Goal: Task Accomplishment & Management: Use online tool/utility

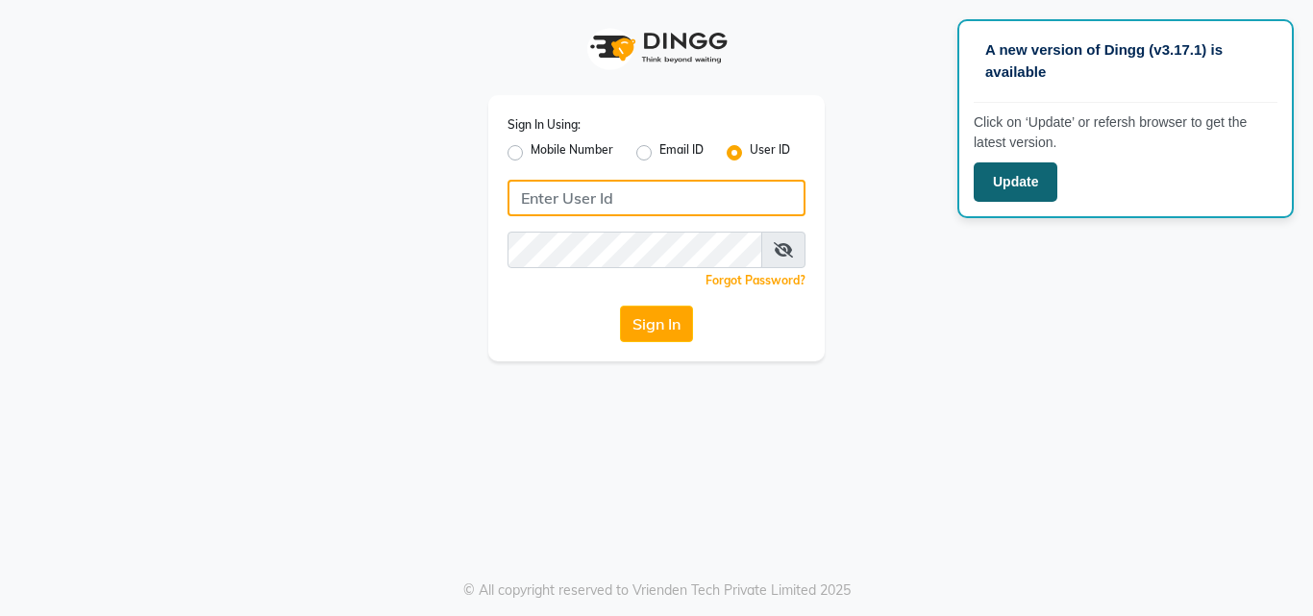
type input "shine@123"
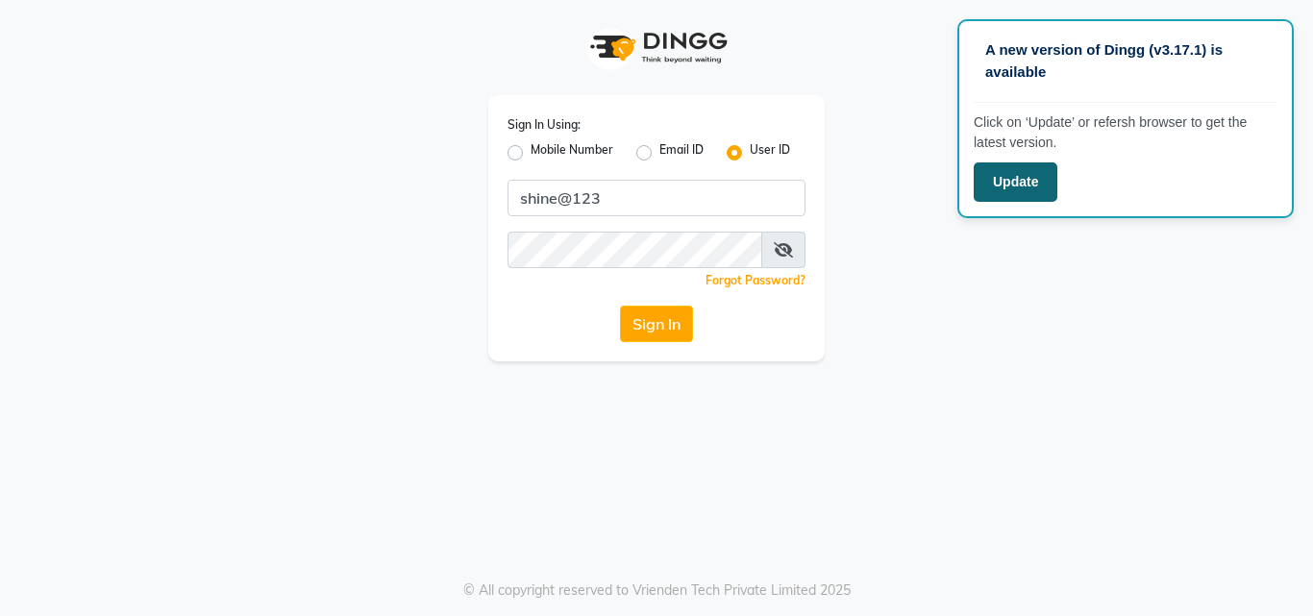
click at [1030, 184] on button "Update" at bounding box center [1016, 181] width 84 height 39
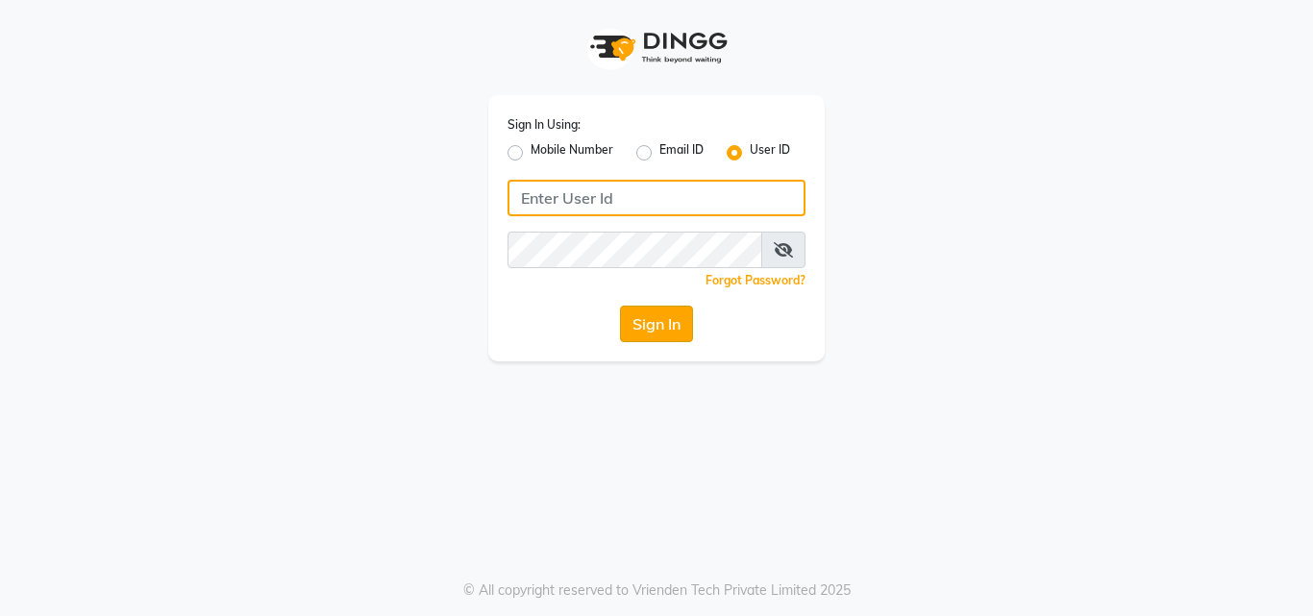
type input "shine@123"
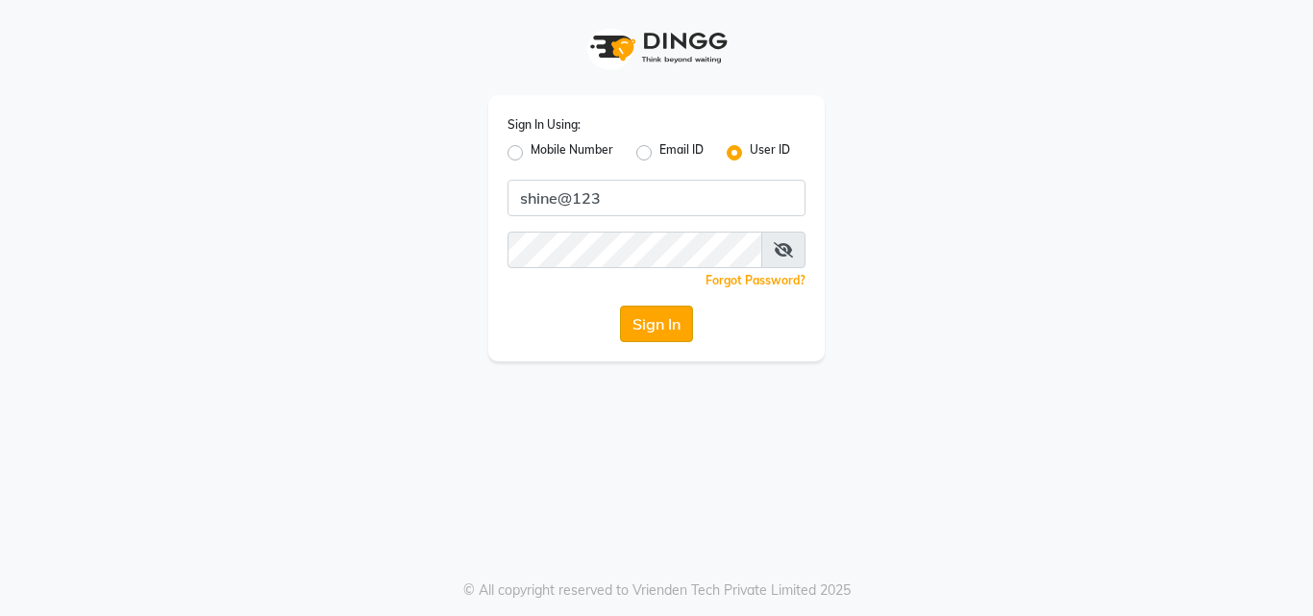
click at [642, 327] on button "Sign In" at bounding box center [656, 324] width 73 height 37
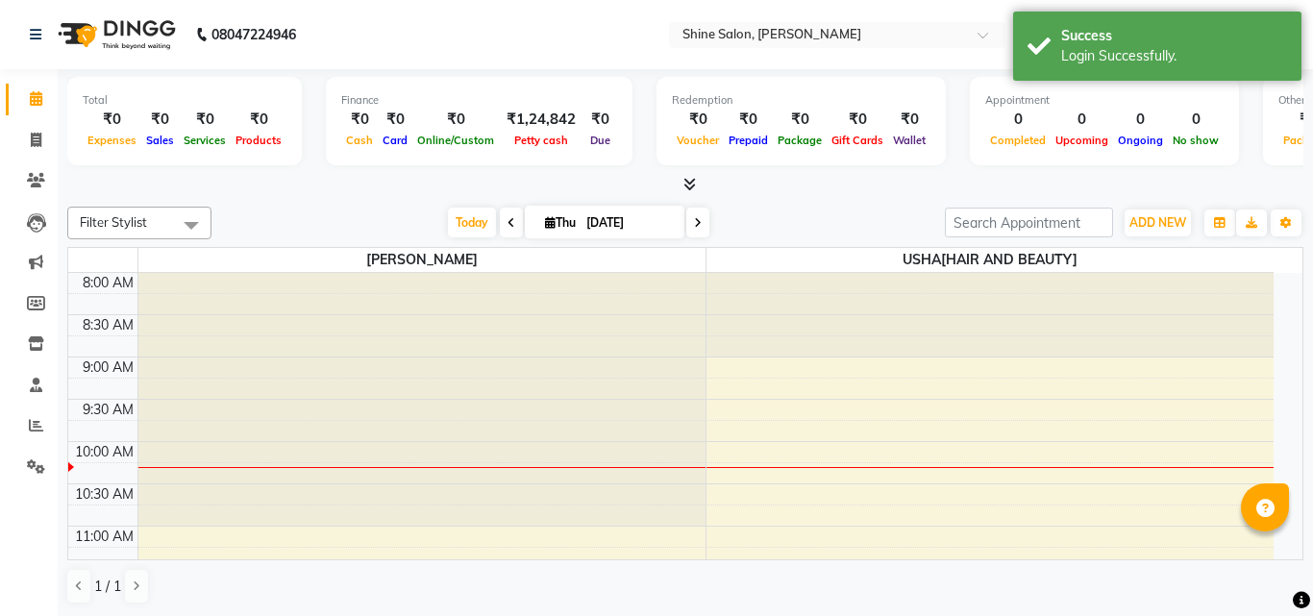
select select "en"
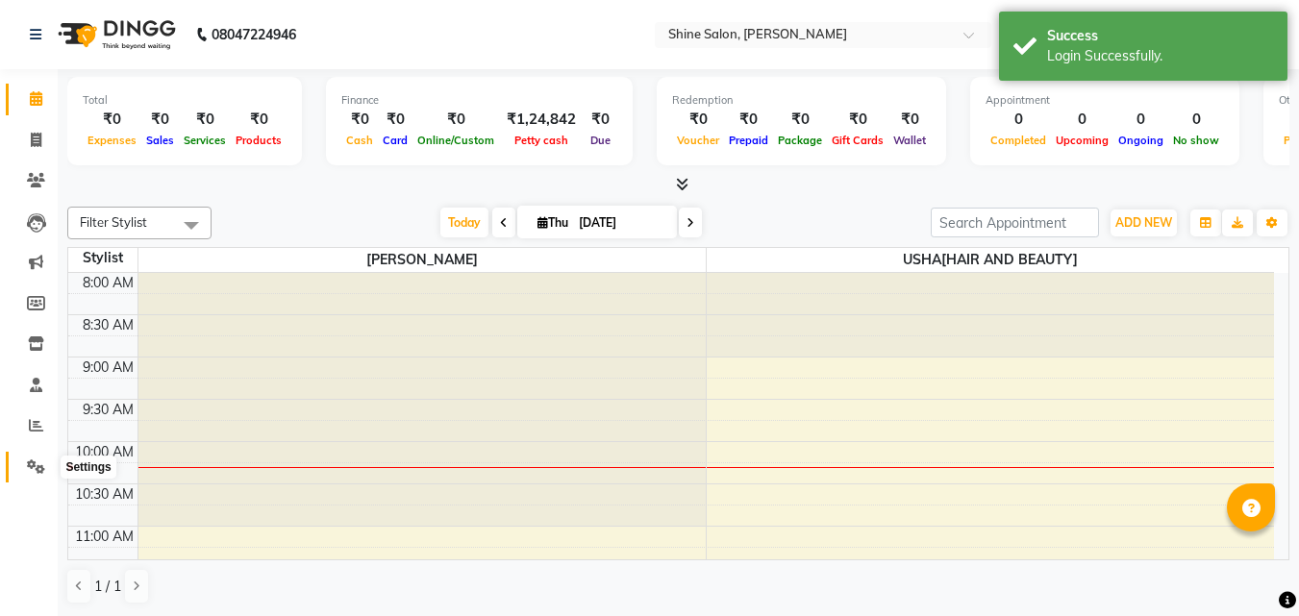
click at [33, 459] on icon at bounding box center [36, 466] width 18 height 14
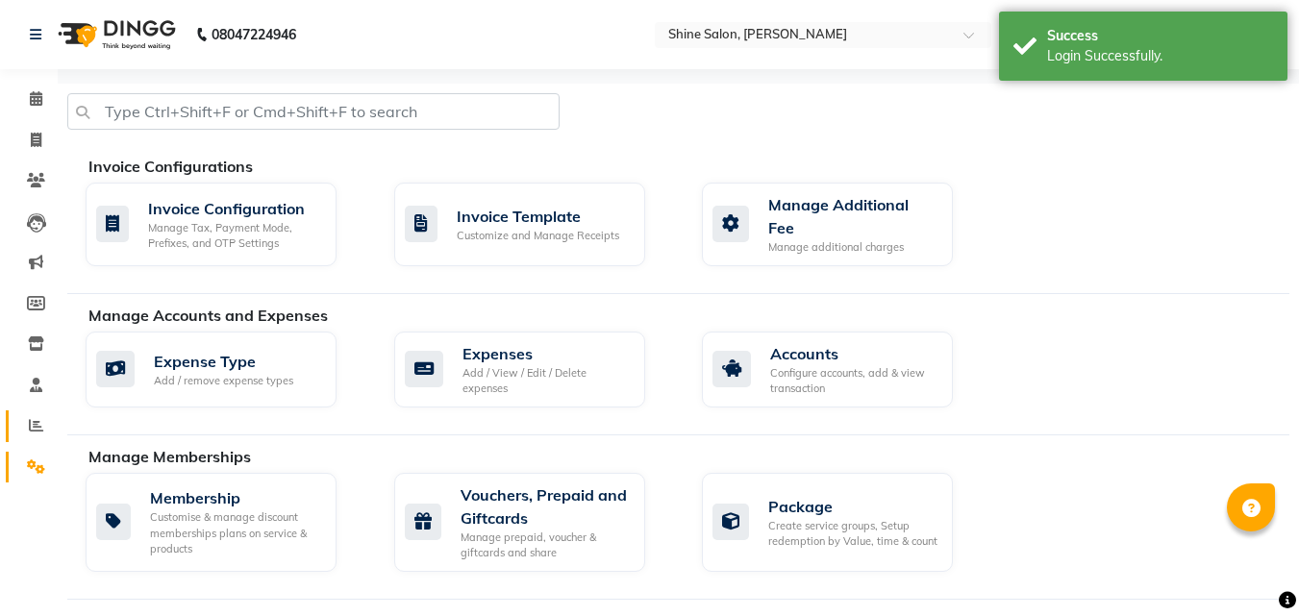
click at [45, 414] on link "Reports" at bounding box center [29, 426] width 46 height 32
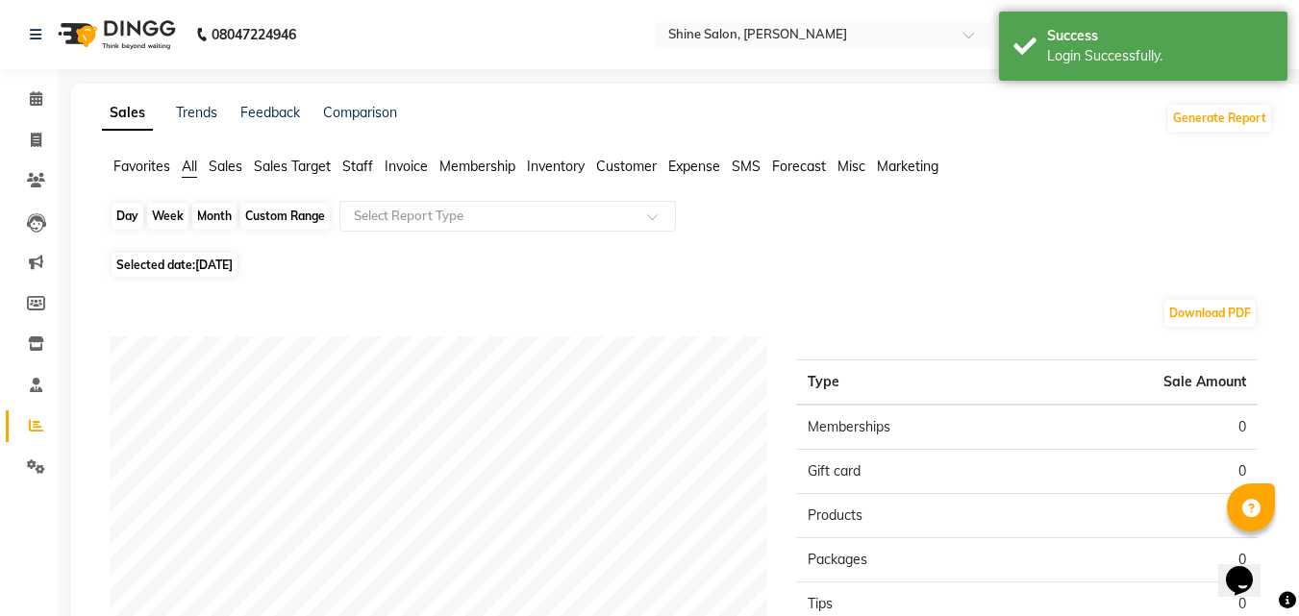
click at [126, 211] on div "Day" at bounding box center [128, 216] width 32 height 27
click at [225, 269] on span "[DATE]" at bounding box center [213, 265] width 37 height 14
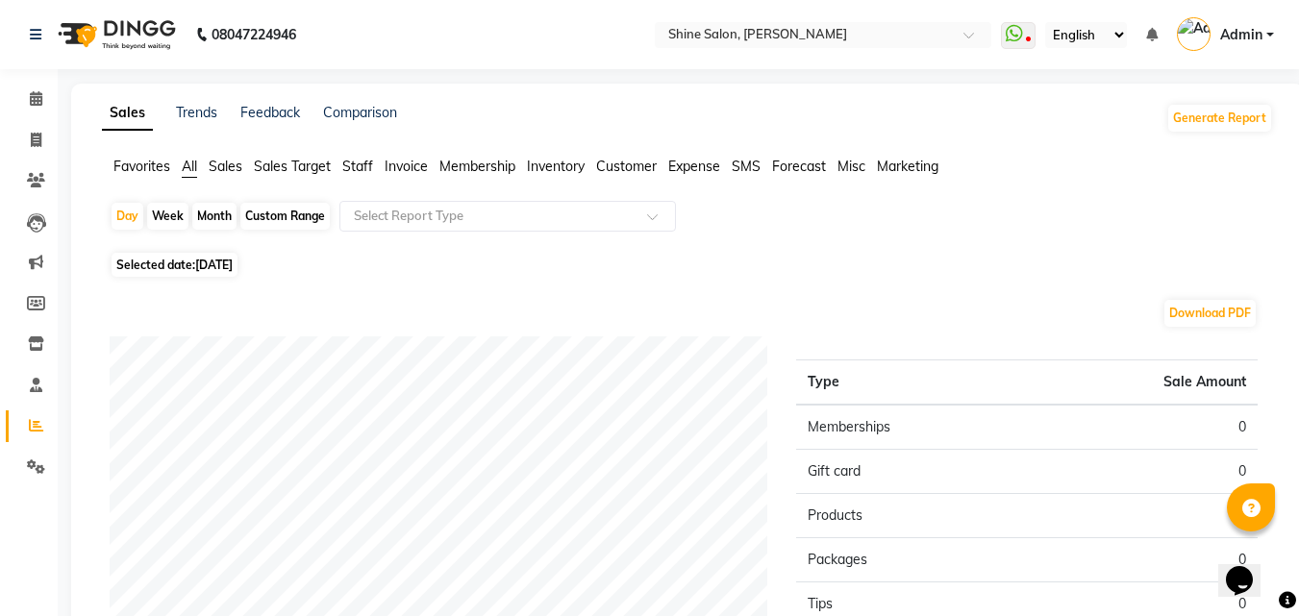
click at [210, 261] on span "[DATE]" at bounding box center [213, 265] width 37 height 14
select select "9"
select select "2025"
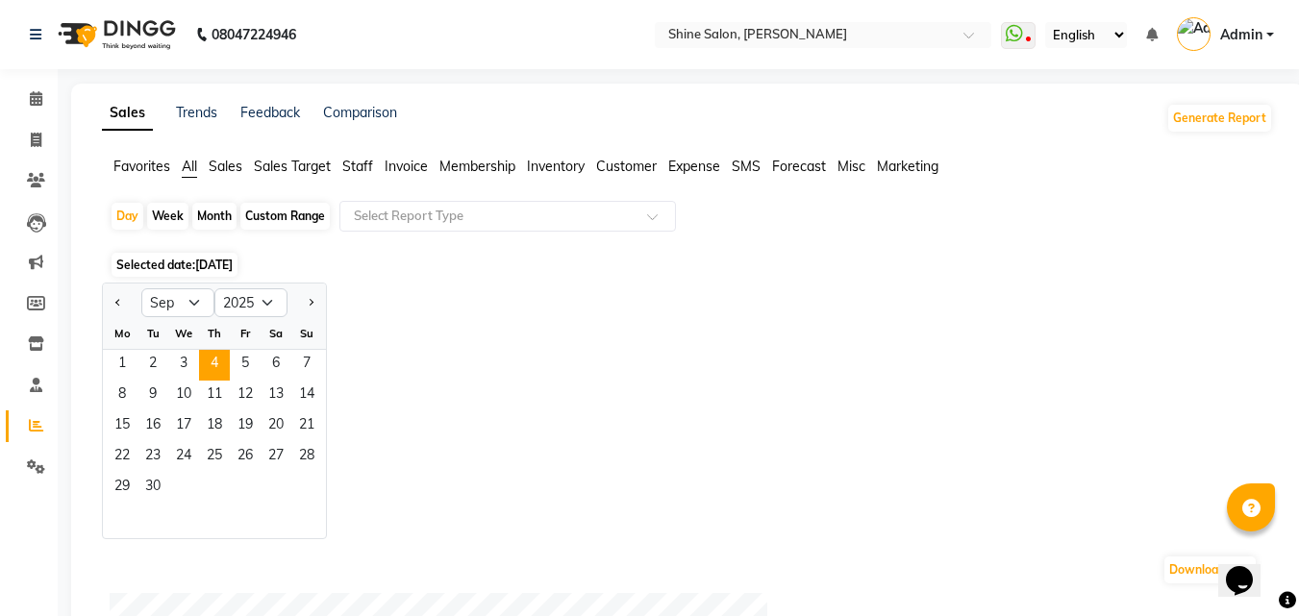
click at [109, 301] on div at bounding box center [122, 302] width 38 height 31
click at [124, 309] on button "Previous month" at bounding box center [118, 302] width 15 height 31
select select "8"
click at [237, 371] on span "1" at bounding box center [245, 365] width 31 height 31
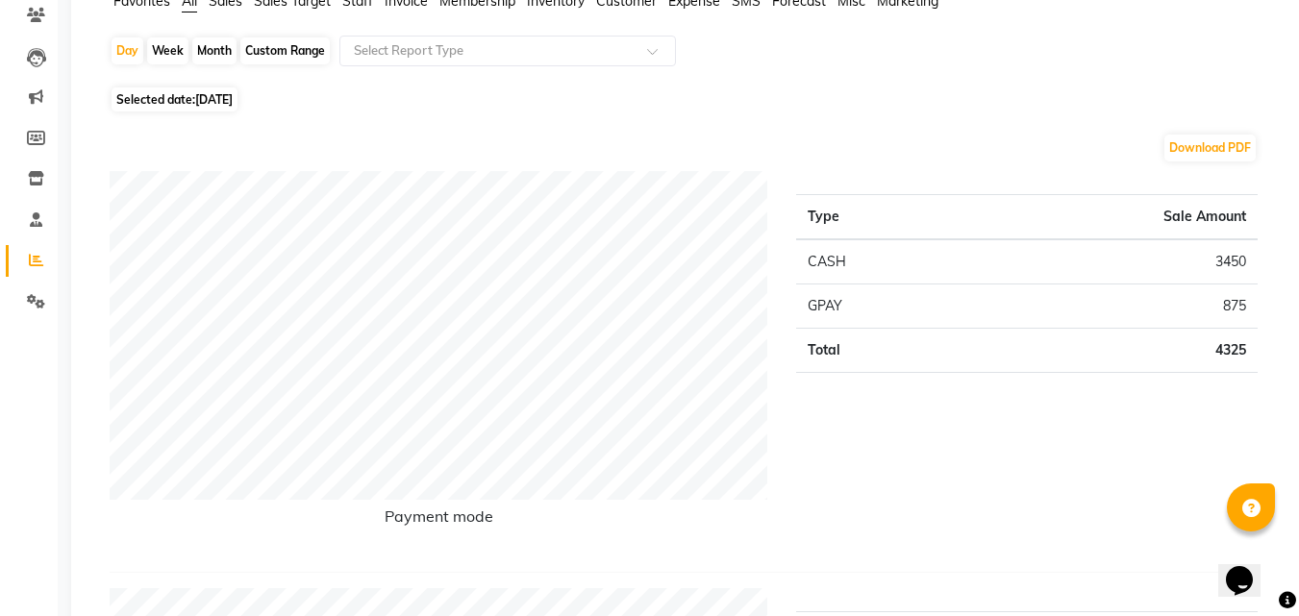
scroll to position [192, 0]
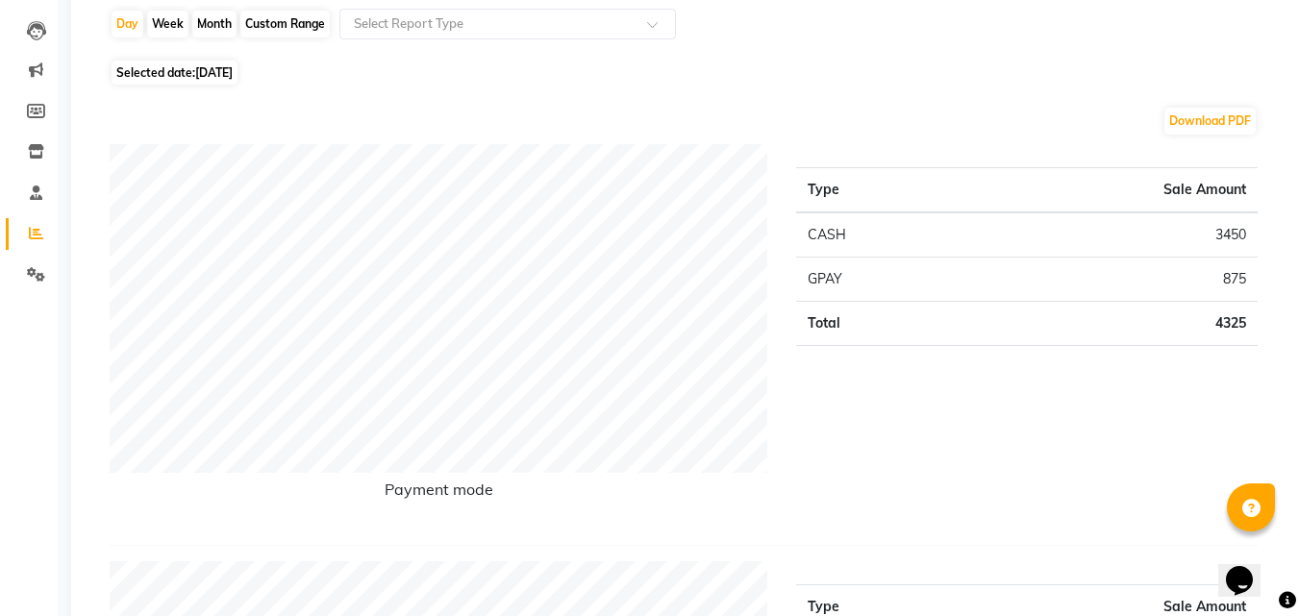
click at [158, 69] on span "Selected date: [DATE]" at bounding box center [175, 73] width 126 height 24
select select "8"
select select "2025"
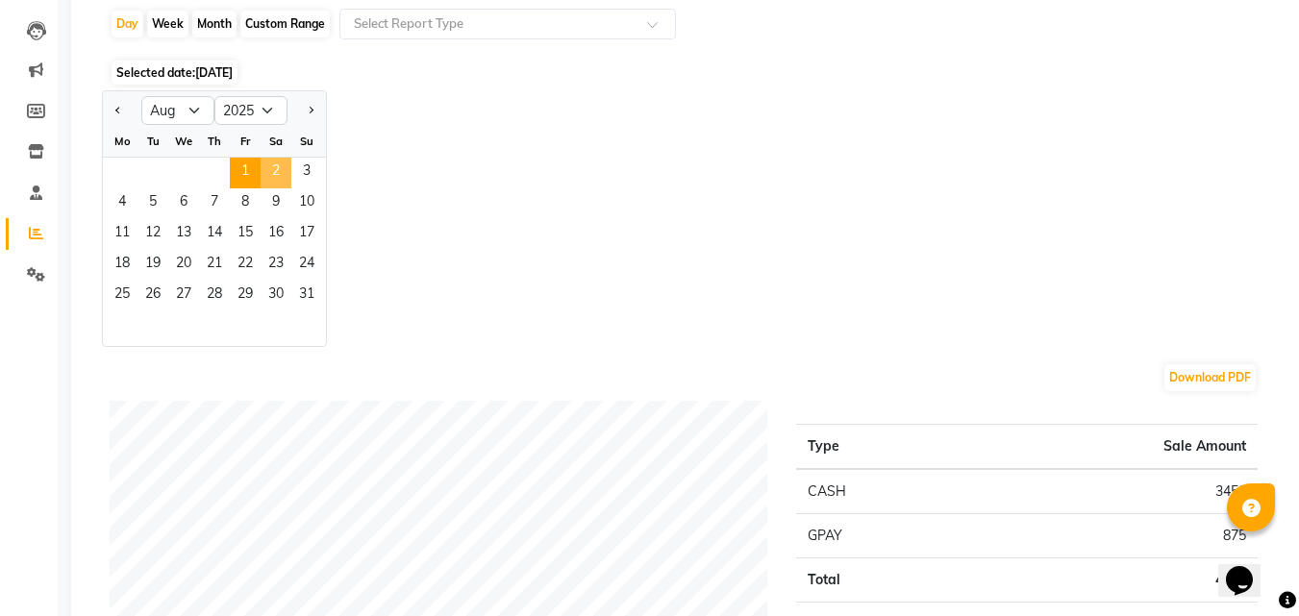
click at [267, 180] on span "2" at bounding box center [276, 173] width 31 height 31
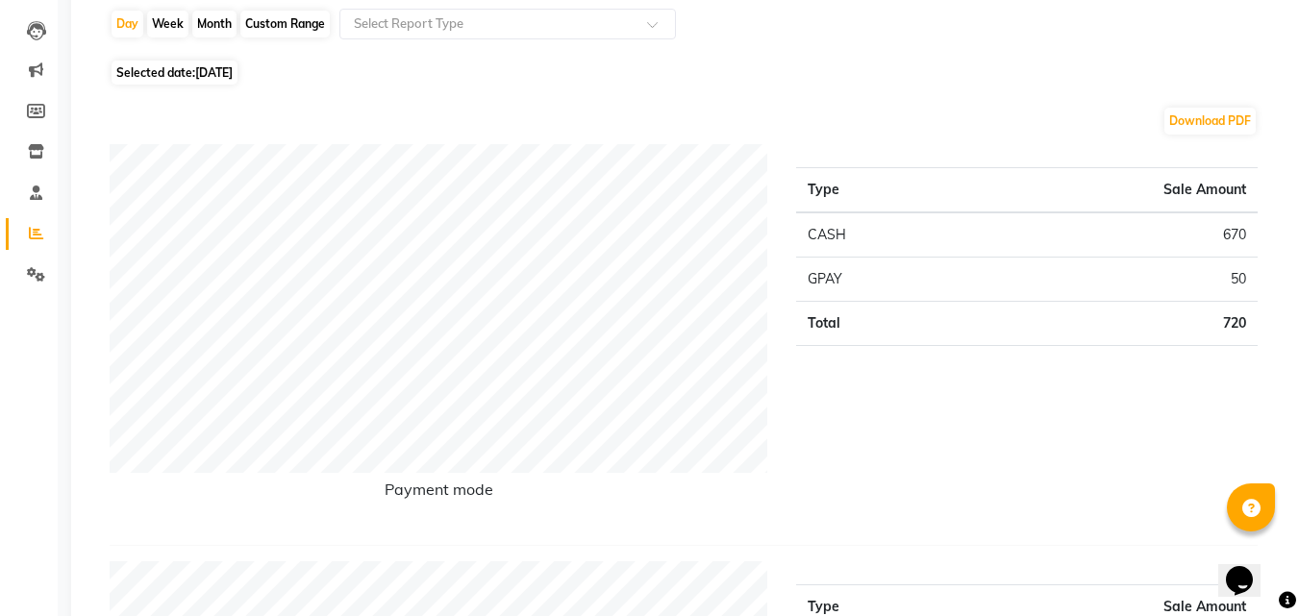
click at [227, 76] on span "[DATE]" at bounding box center [213, 72] width 37 height 14
select select "8"
select select "2025"
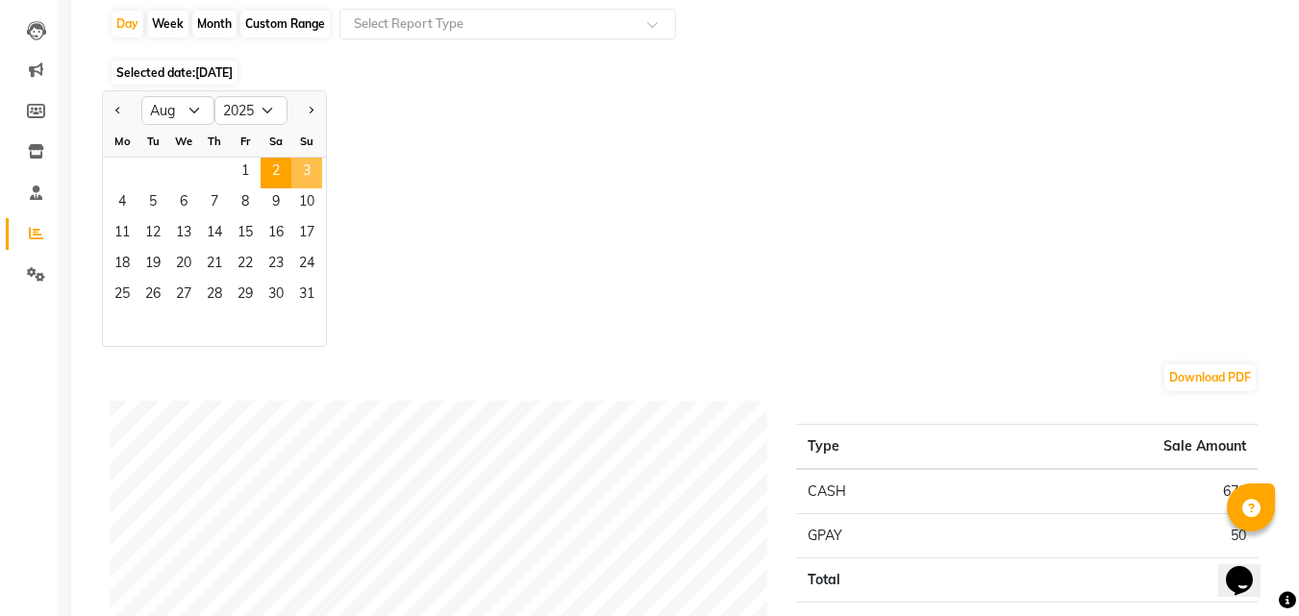
click at [303, 172] on span "3" at bounding box center [306, 173] width 31 height 31
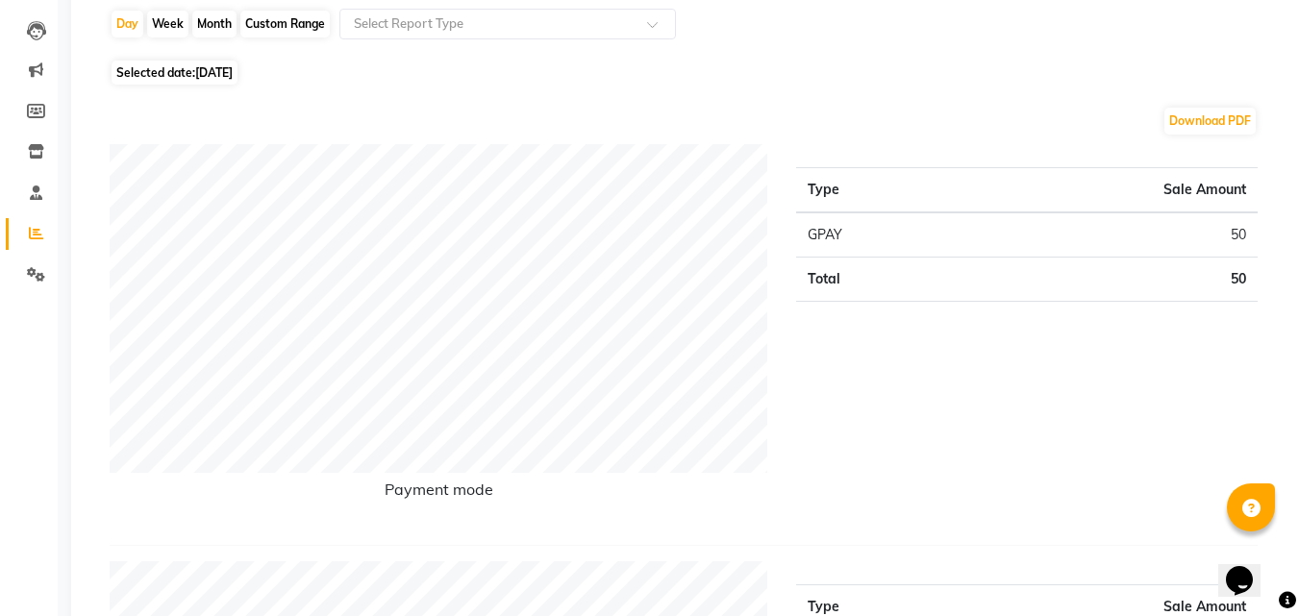
click at [233, 70] on span "[DATE]" at bounding box center [213, 72] width 37 height 14
select select "8"
select select "2025"
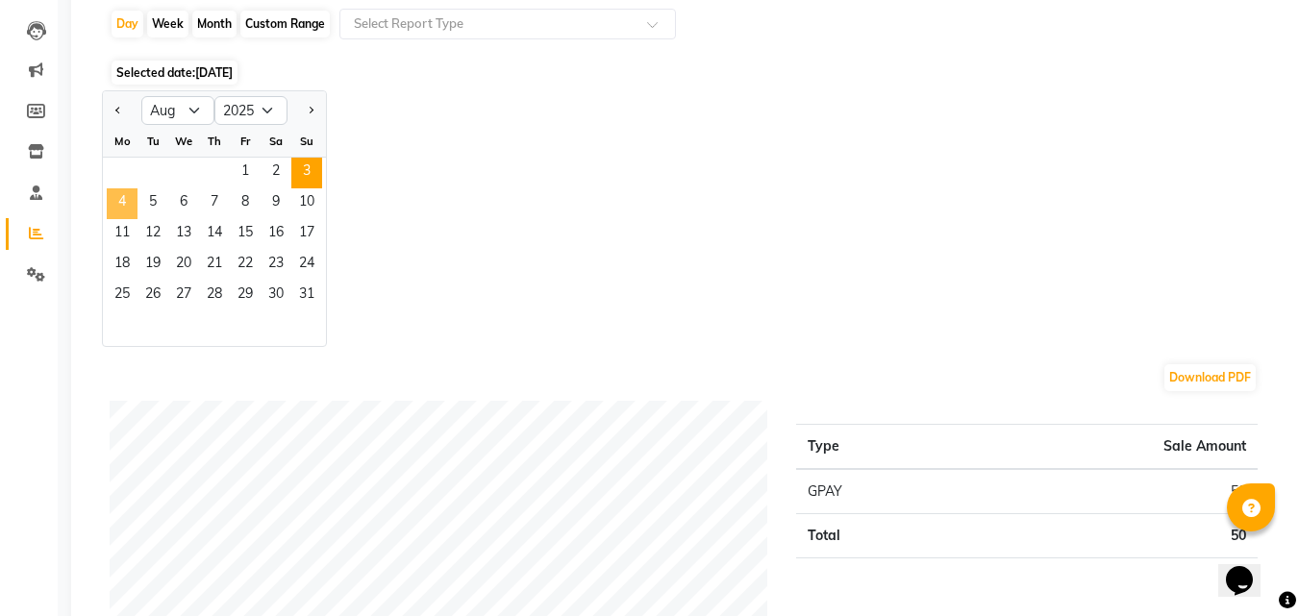
click at [117, 193] on span "4" at bounding box center [122, 203] width 31 height 31
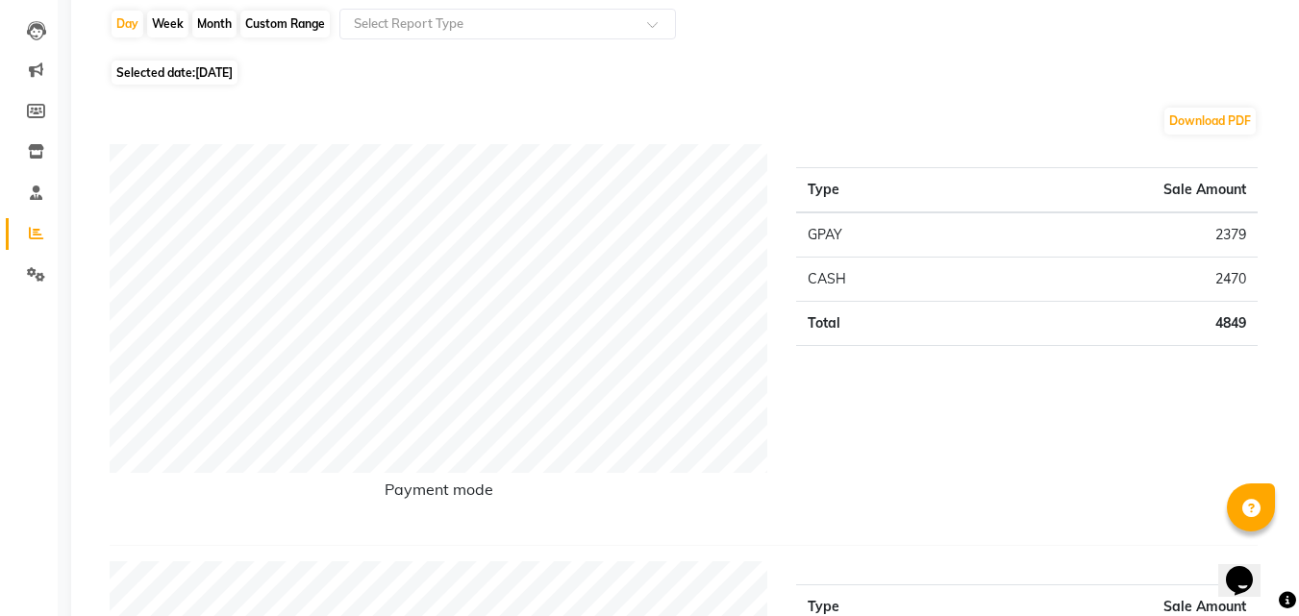
click at [161, 73] on span "Selected date: [DATE]" at bounding box center [175, 73] width 126 height 24
select select "8"
select select "2025"
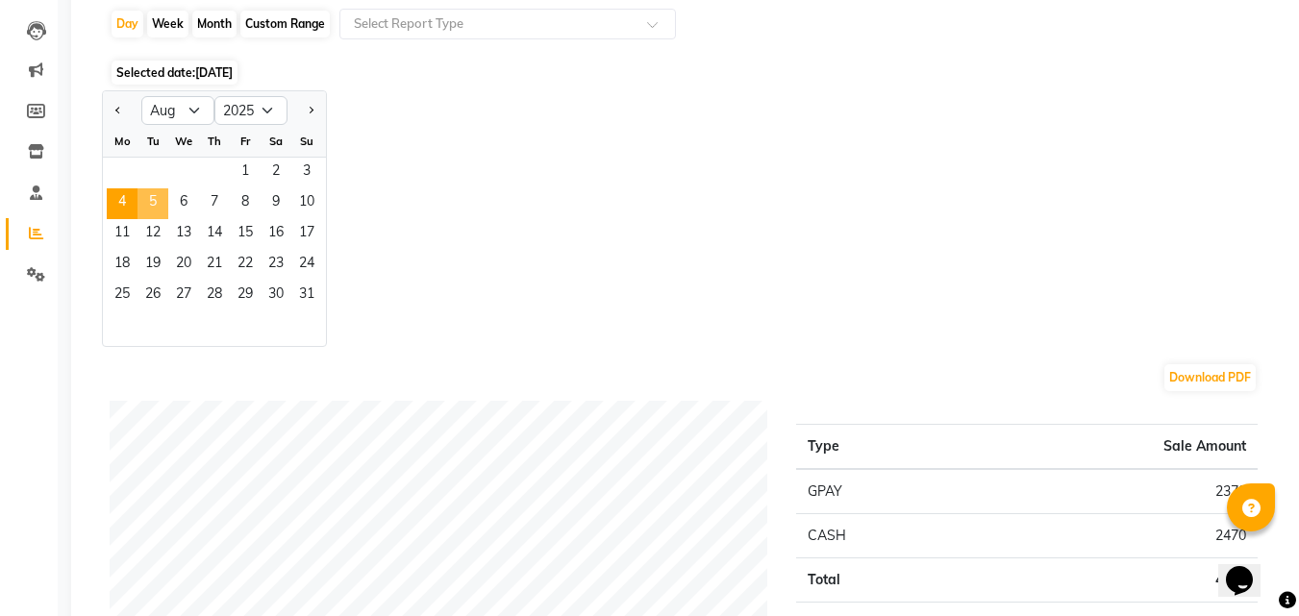
click at [160, 206] on span "5" at bounding box center [152, 203] width 31 height 31
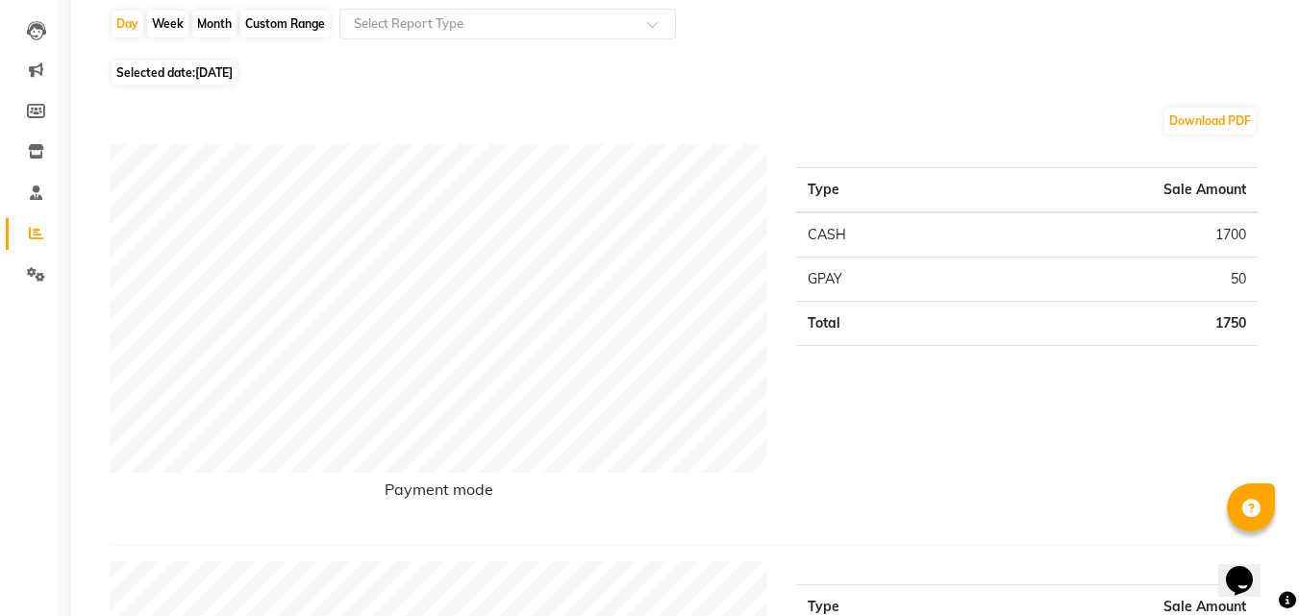
click at [237, 84] on span "Selected date: [DATE]" at bounding box center [175, 73] width 126 height 24
select select "8"
select select "2025"
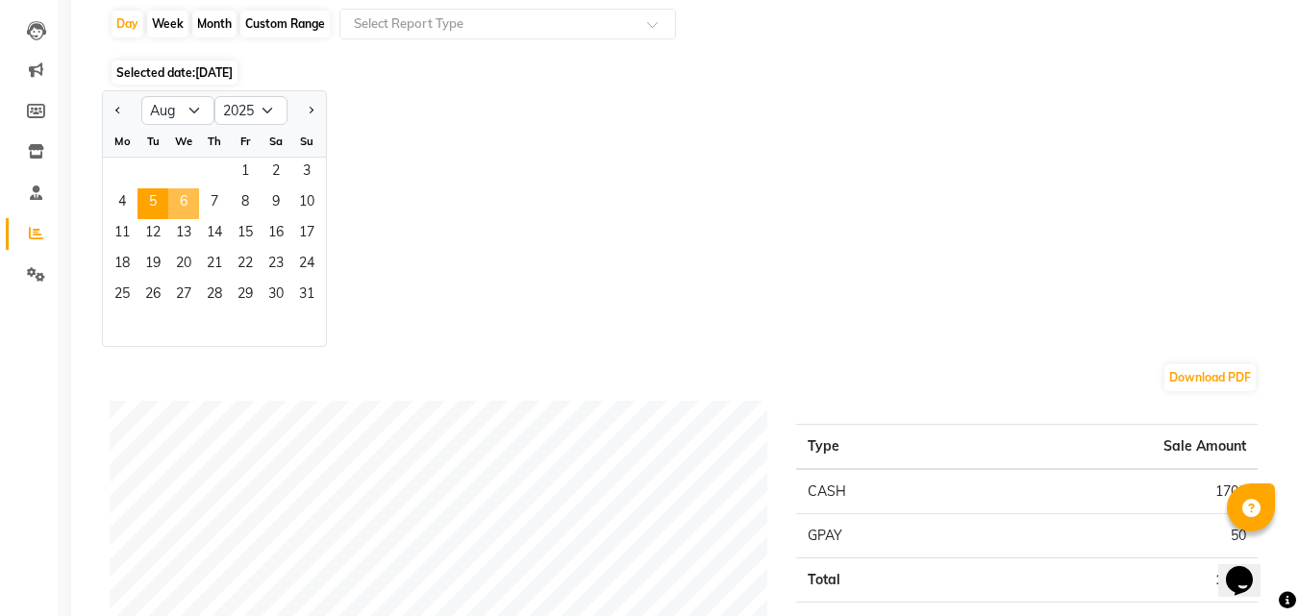
click at [186, 201] on span "6" at bounding box center [183, 203] width 31 height 31
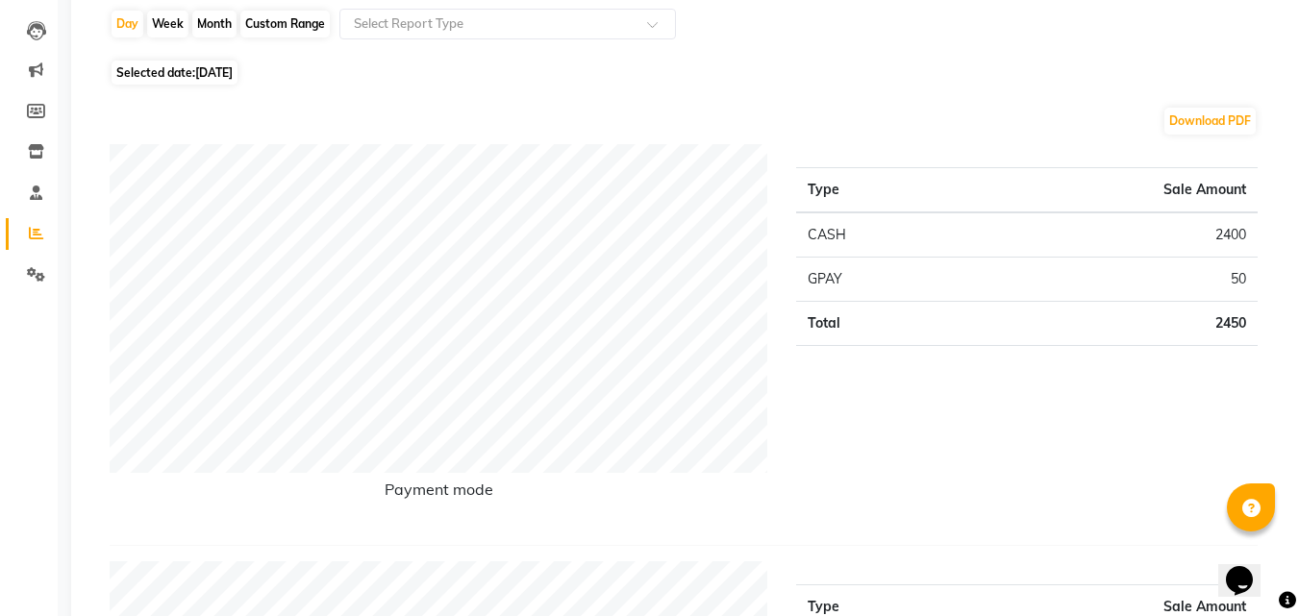
click at [213, 79] on span "[DATE]" at bounding box center [213, 72] width 37 height 14
select select "8"
select select "2025"
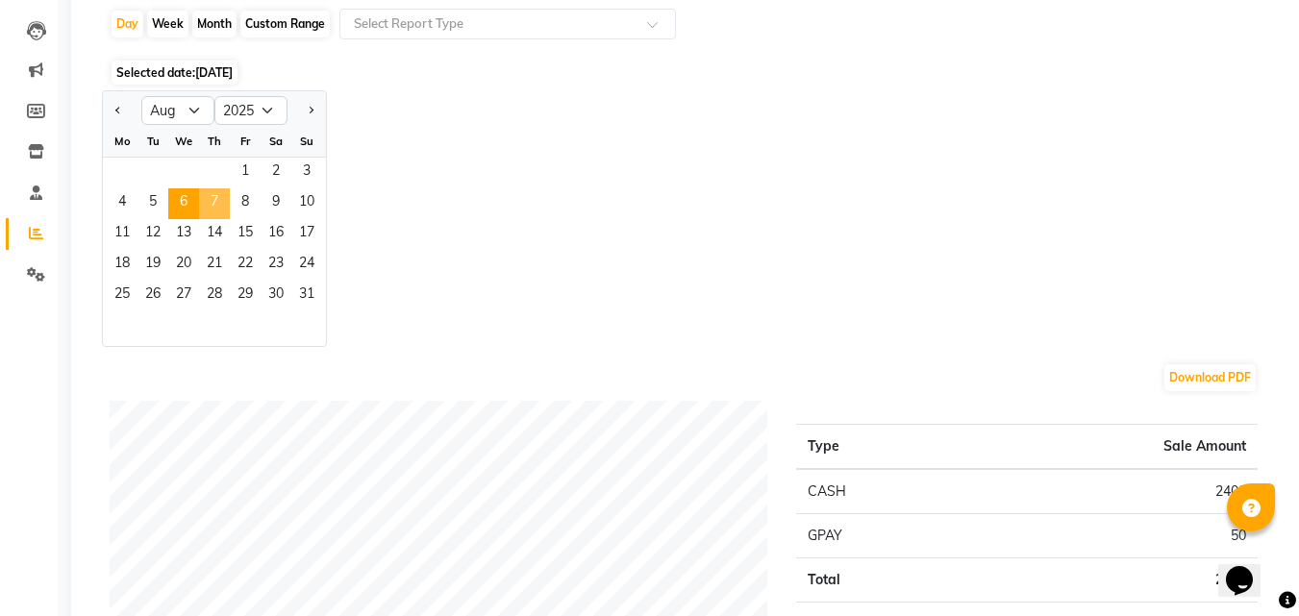
click at [219, 207] on span "7" at bounding box center [214, 203] width 31 height 31
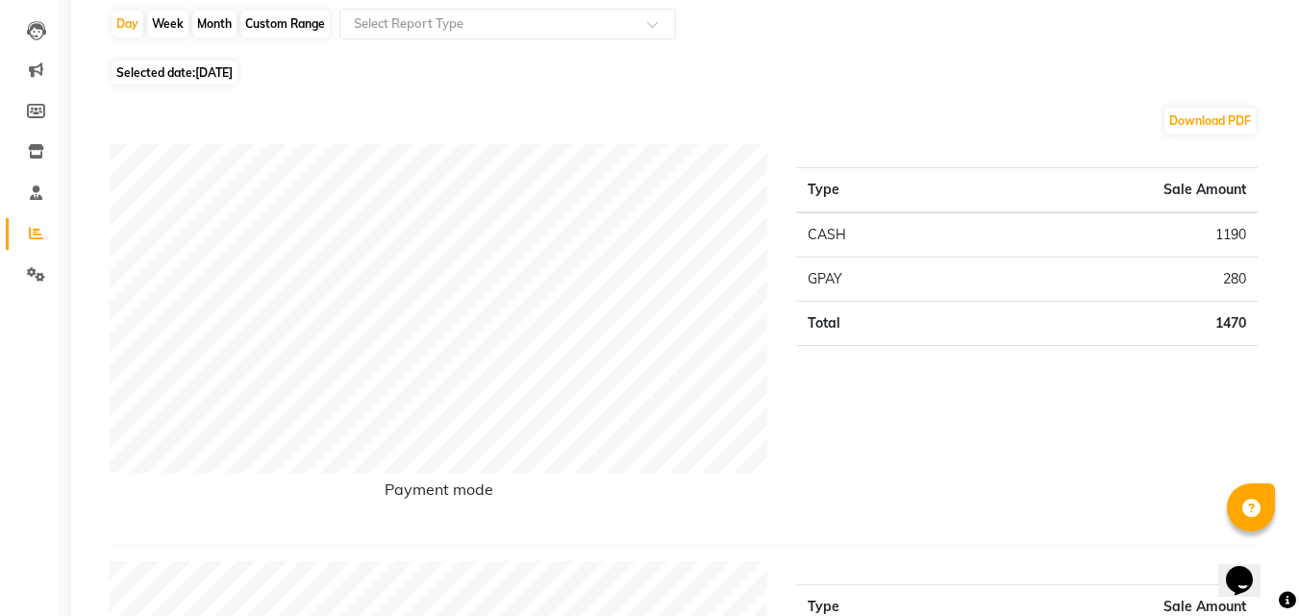
click at [184, 65] on span "Selected date: [DATE]" at bounding box center [175, 73] width 126 height 24
select select "8"
select select "2025"
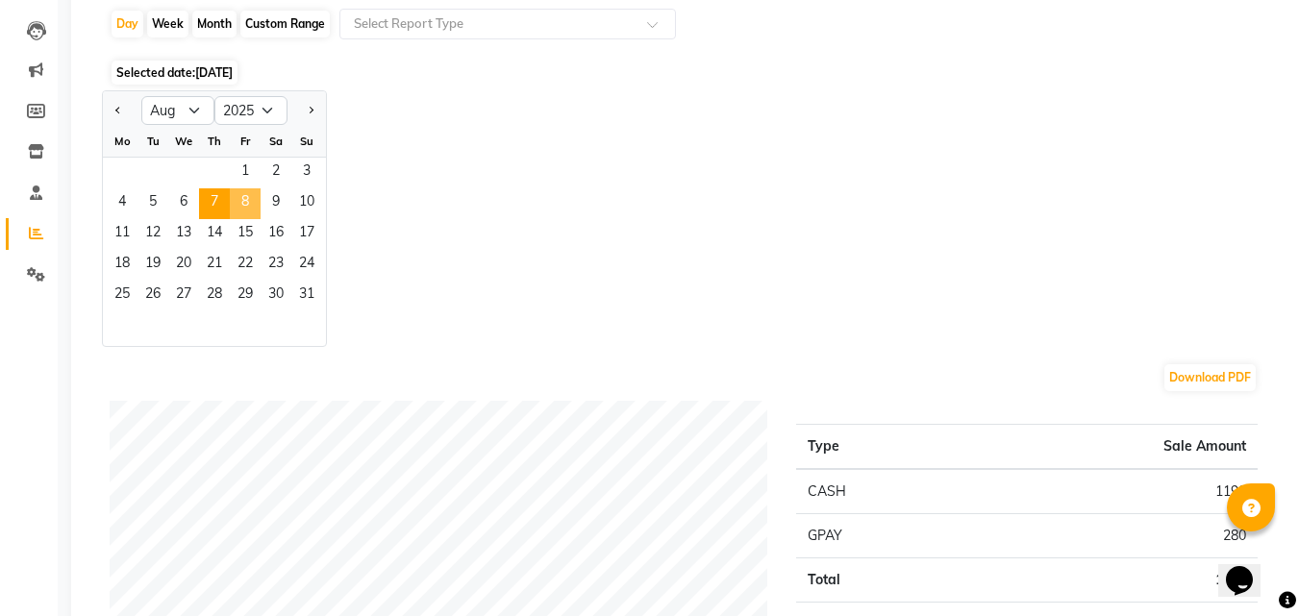
click at [251, 200] on span "8" at bounding box center [245, 203] width 31 height 31
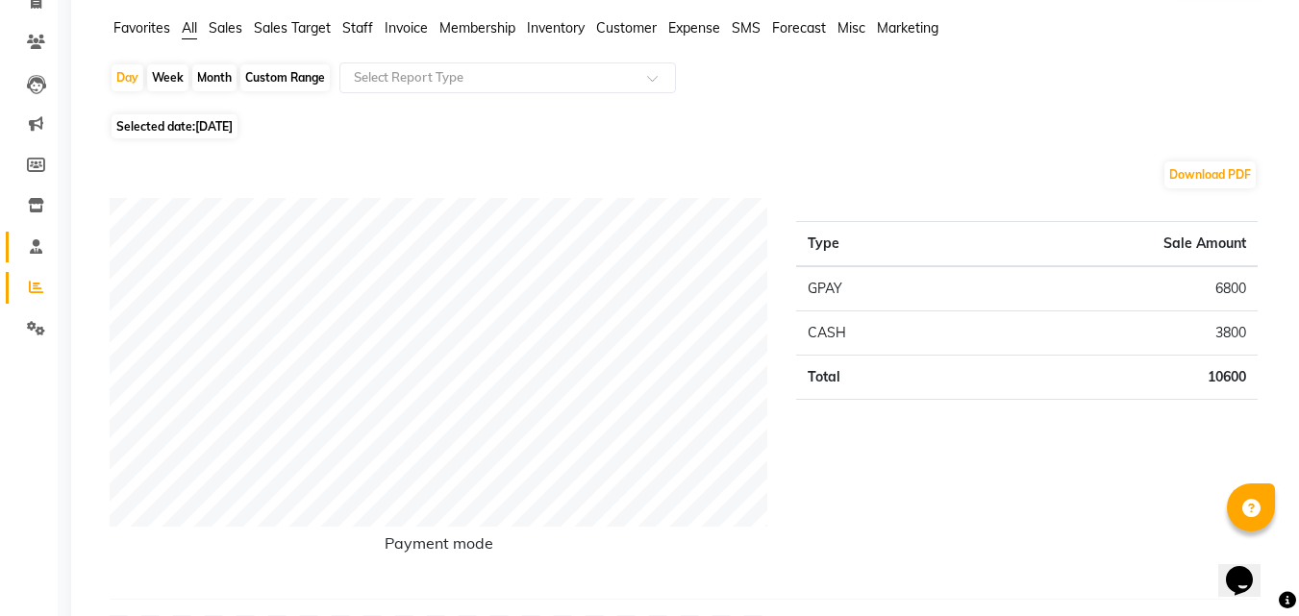
scroll to position [0, 0]
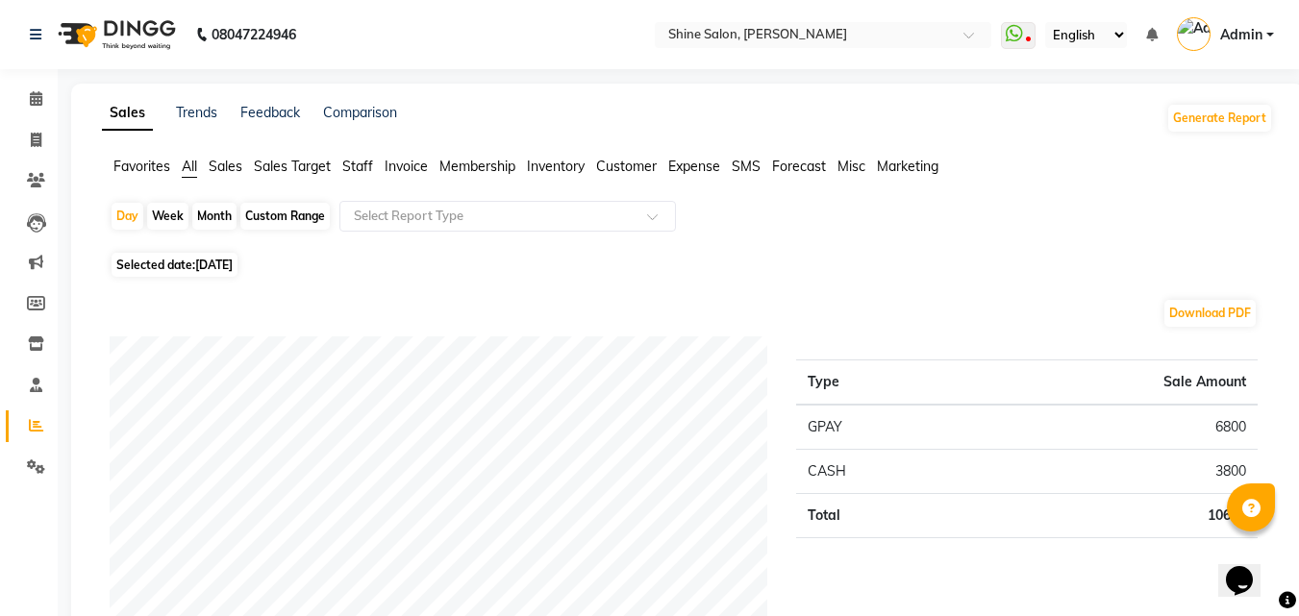
click at [213, 259] on span "[DATE]" at bounding box center [213, 265] width 37 height 14
select select "8"
select select "2025"
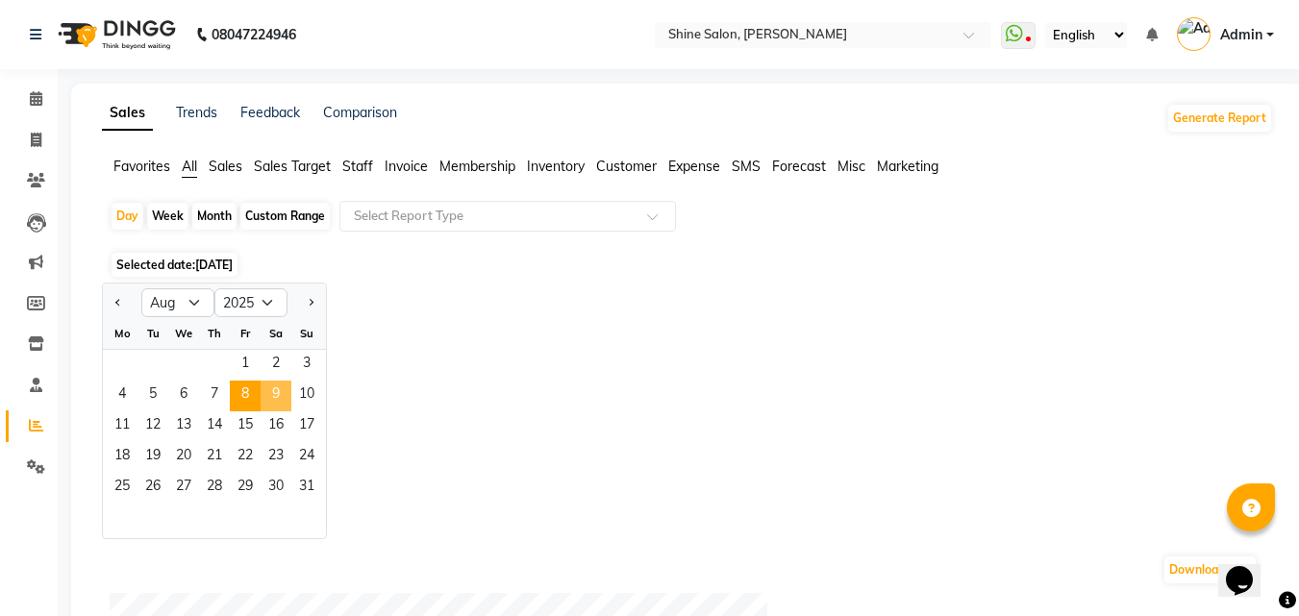
click at [264, 386] on span "9" at bounding box center [276, 396] width 31 height 31
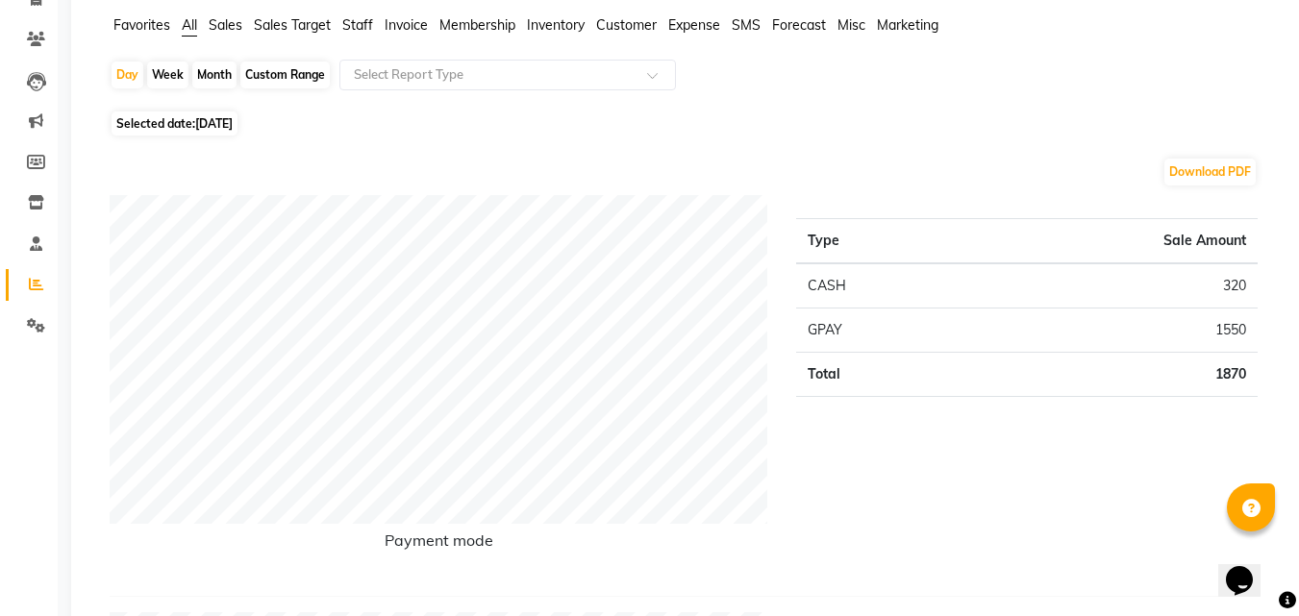
scroll to position [192, 0]
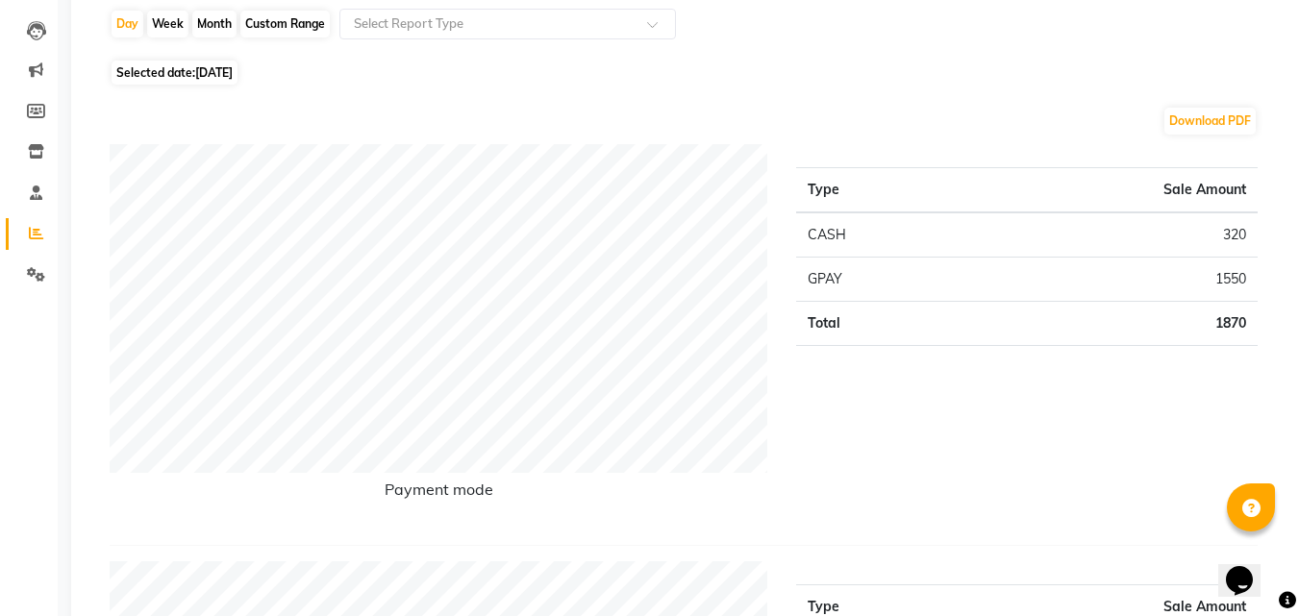
click at [191, 76] on span "Selected date: [DATE]" at bounding box center [175, 73] width 126 height 24
select select "8"
select select "2025"
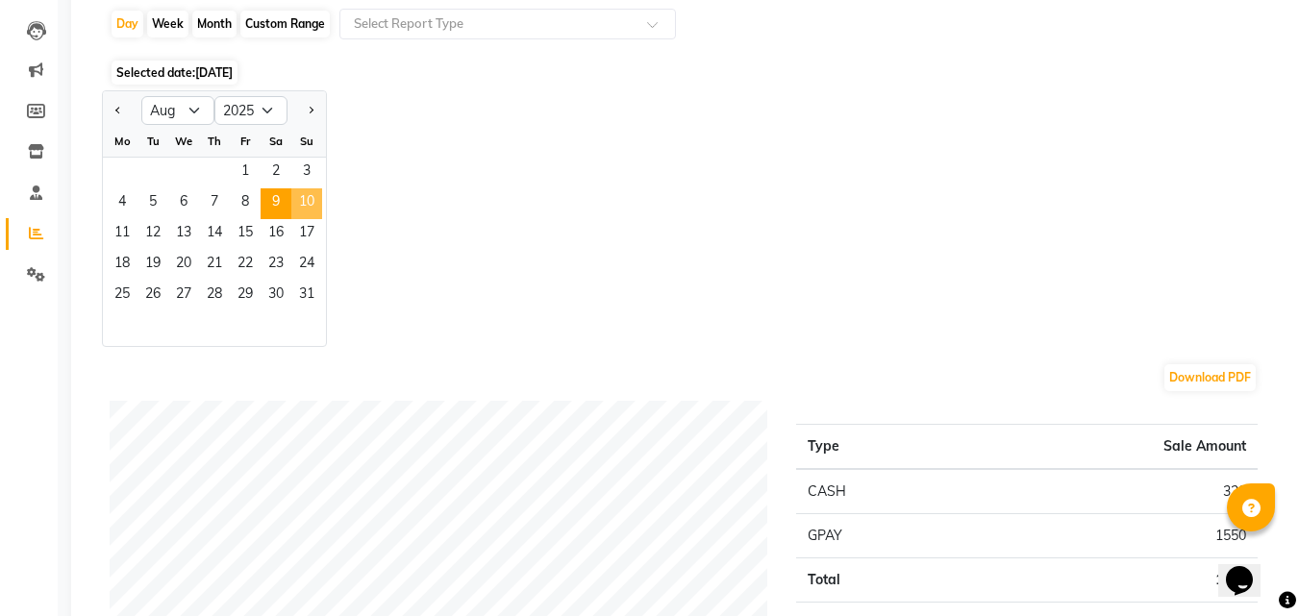
click at [312, 199] on span "10" at bounding box center [306, 203] width 31 height 31
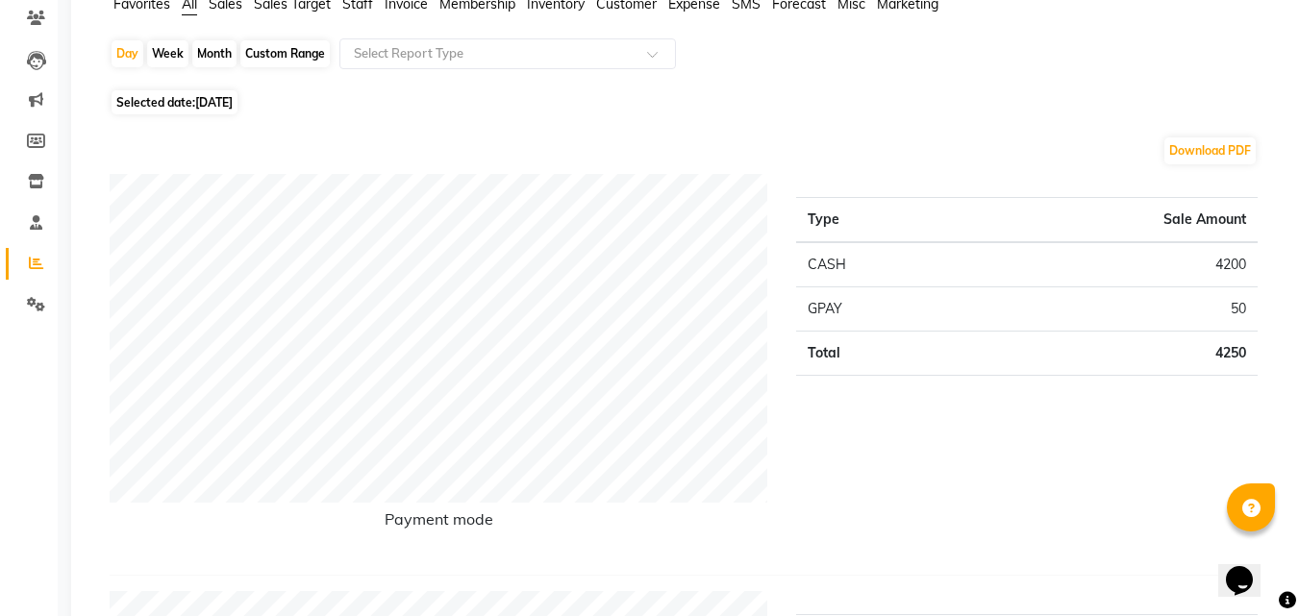
scroll to position [0, 0]
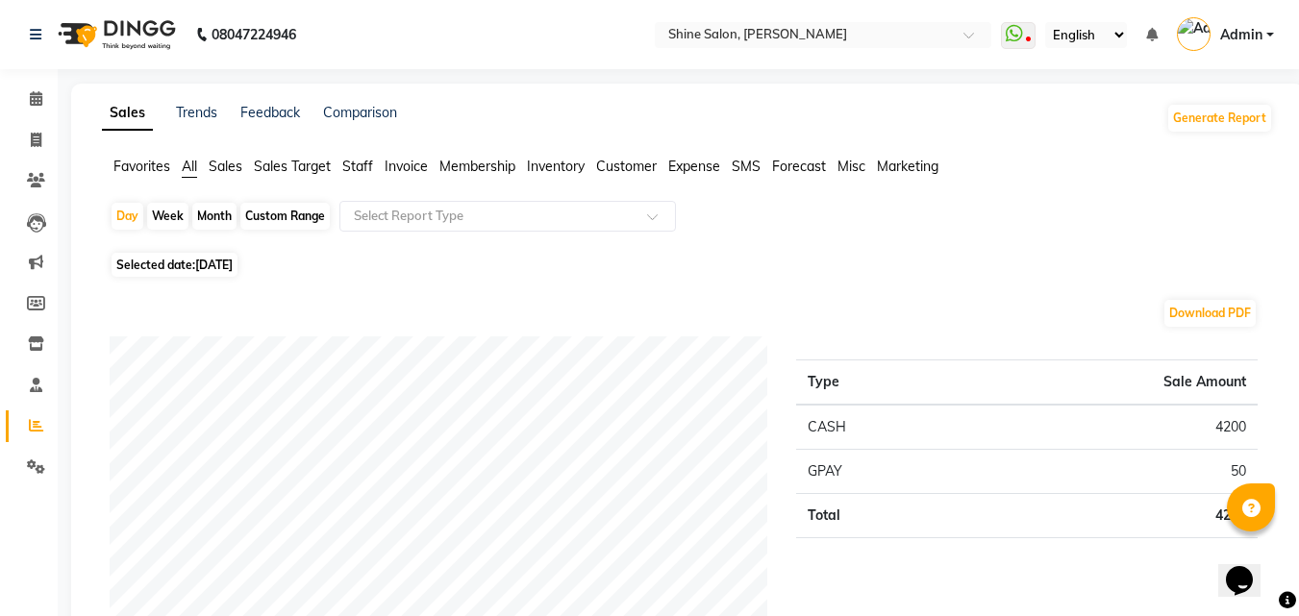
click at [208, 267] on span "[DATE]" at bounding box center [213, 265] width 37 height 14
select select "8"
select select "2025"
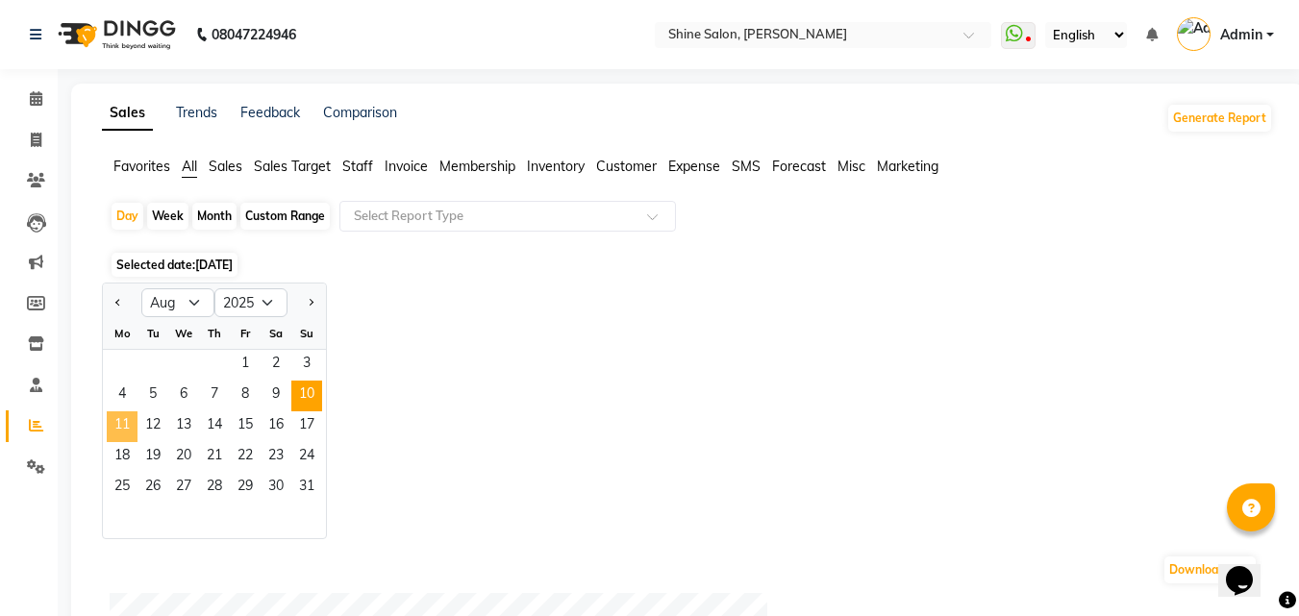
click at [128, 423] on span "11" at bounding box center [122, 426] width 31 height 31
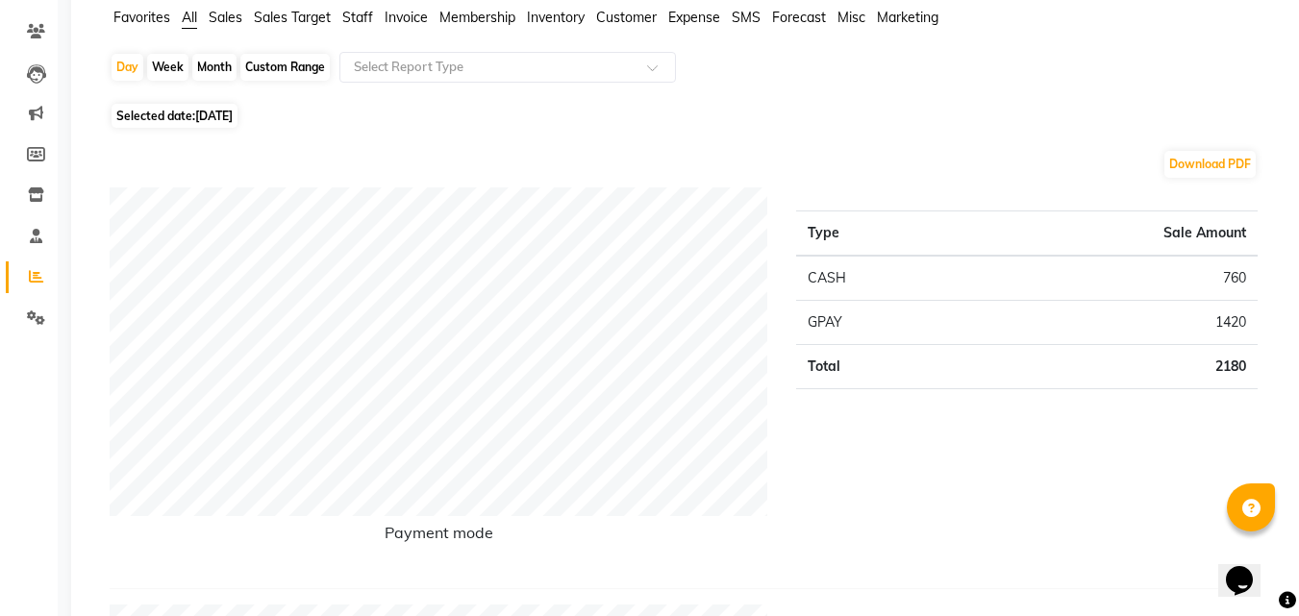
scroll to position [192, 0]
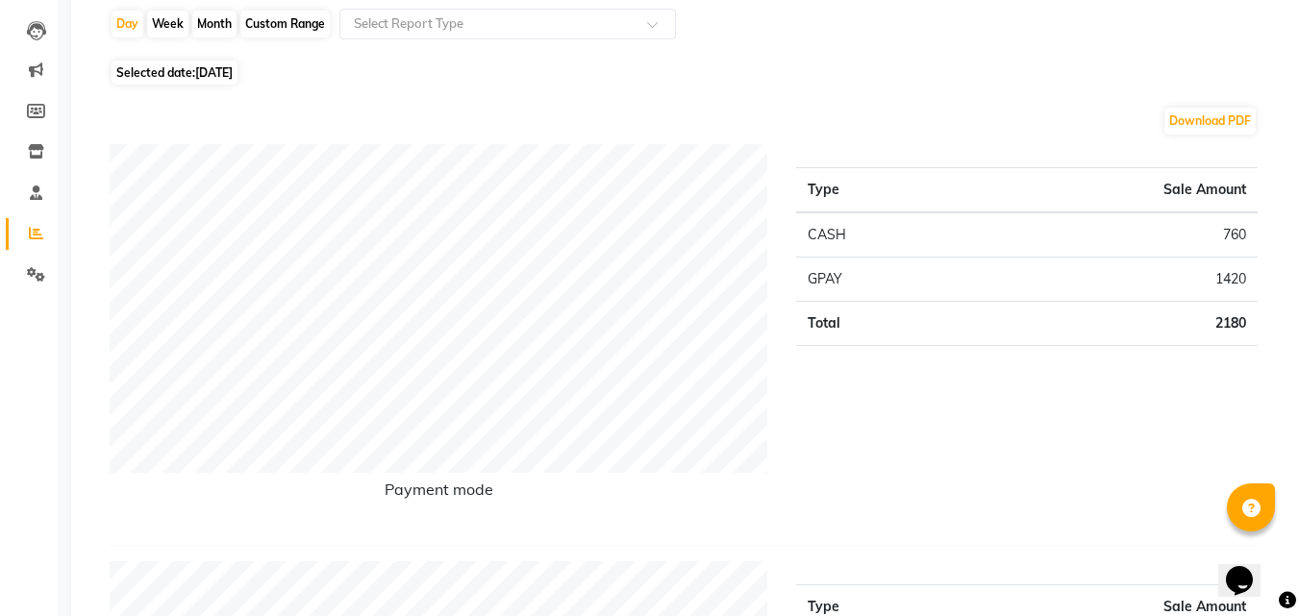
click at [196, 69] on span "Selected date: [DATE]" at bounding box center [175, 73] width 126 height 24
select select "8"
select select "2025"
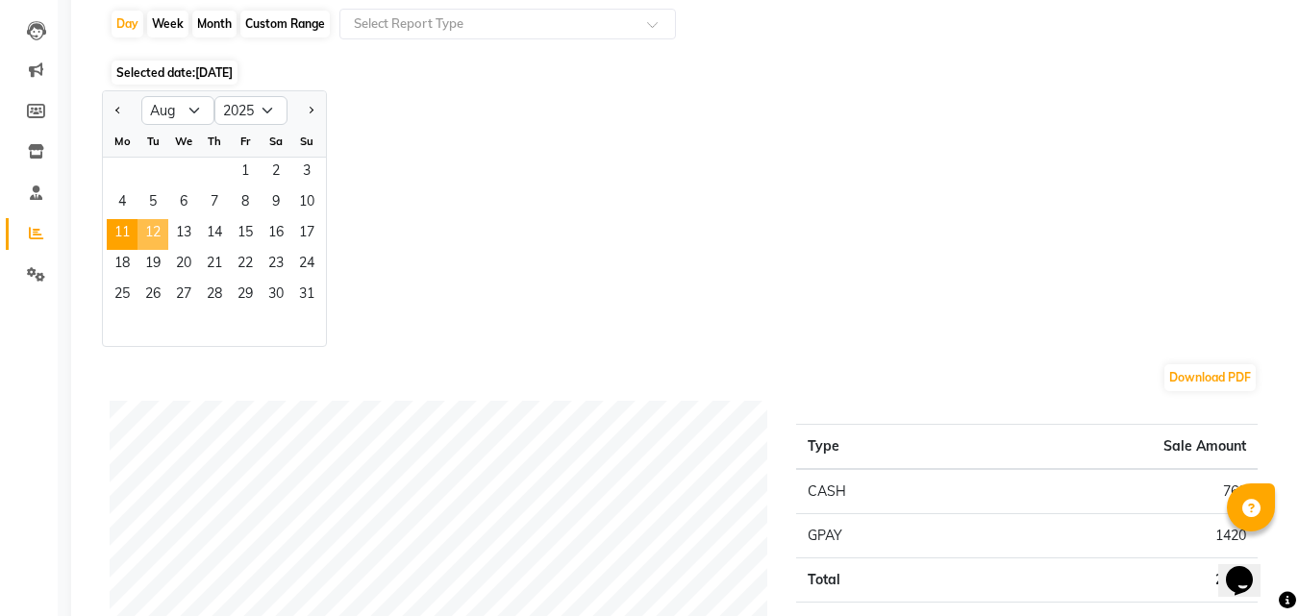
click at [155, 233] on span "12" at bounding box center [152, 234] width 31 height 31
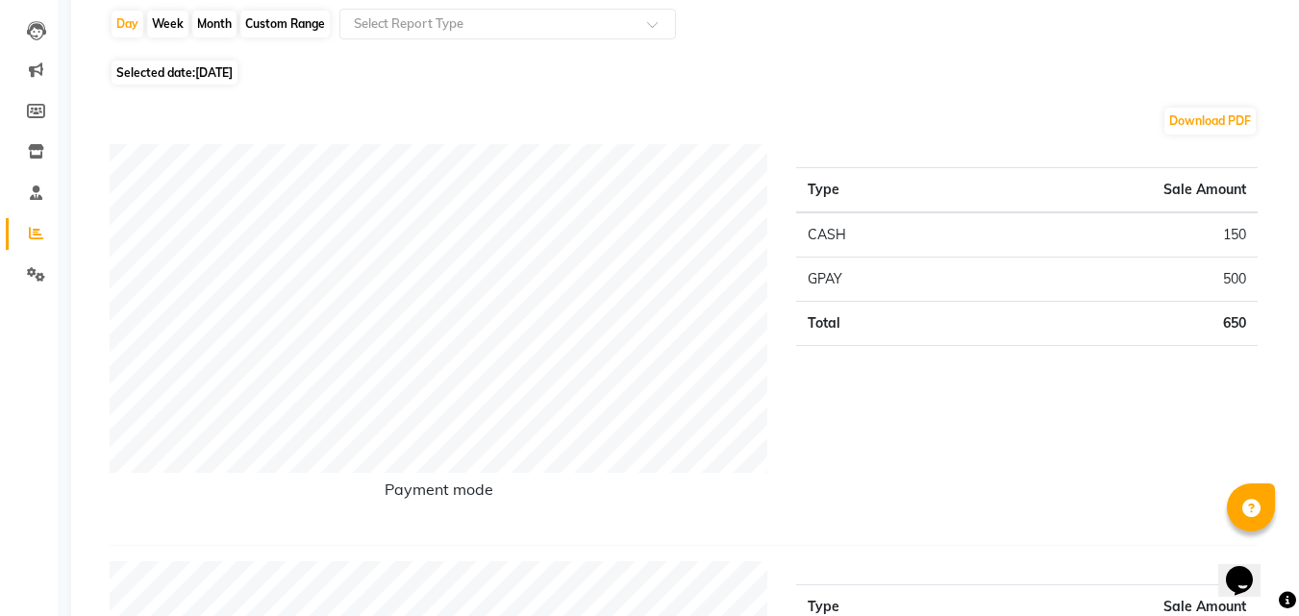
click at [233, 77] on span "[DATE]" at bounding box center [213, 72] width 37 height 14
select select "8"
select select "2025"
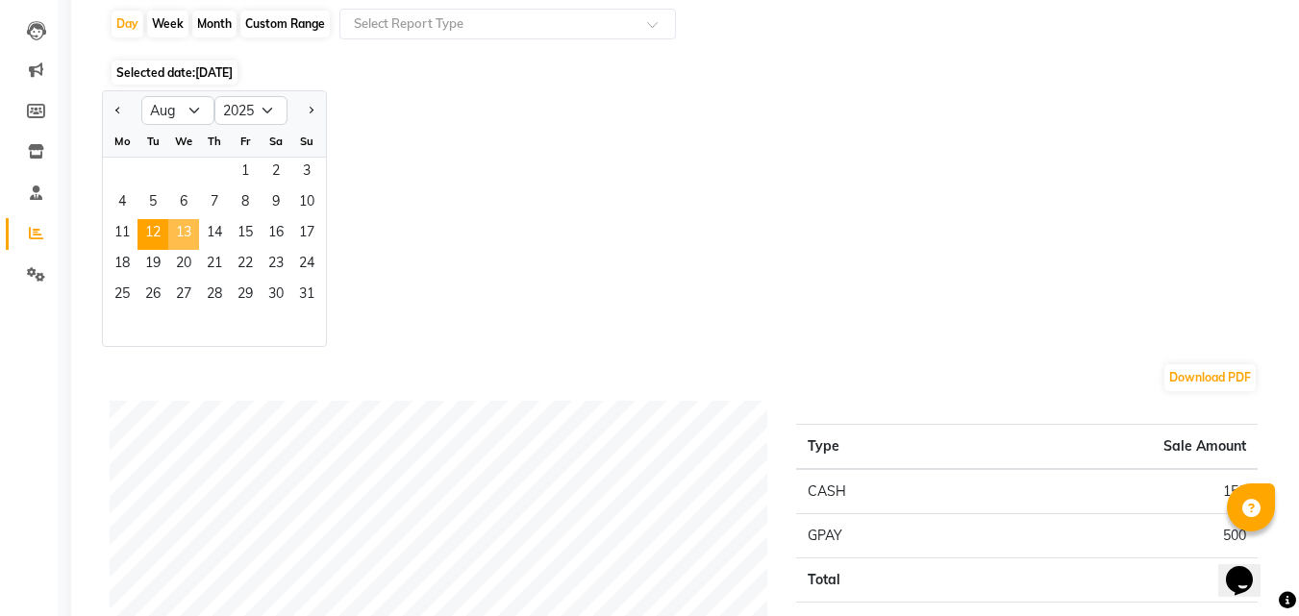
click at [172, 241] on span "13" at bounding box center [183, 234] width 31 height 31
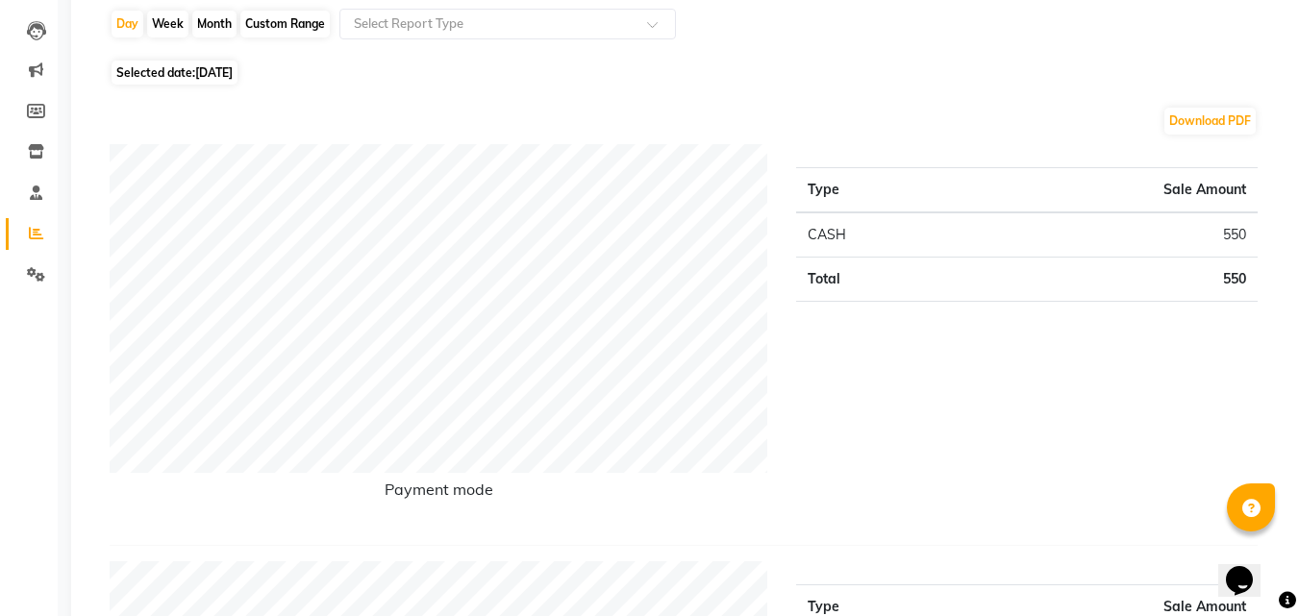
click at [187, 71] on span "Selected date: [DATE]" at bounding box center [175, 73] width 126 height 24
select select "8"
select select "2025"
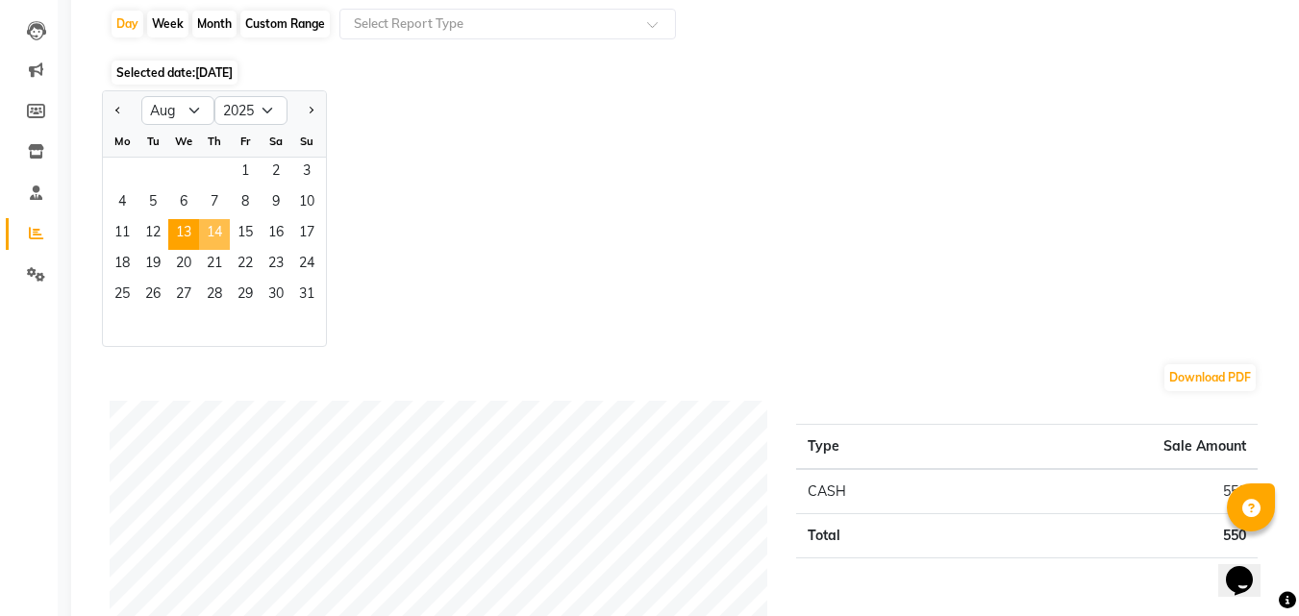
click at [222, 225] on span "14" at bounding box center [214, 234] width 31 height 31
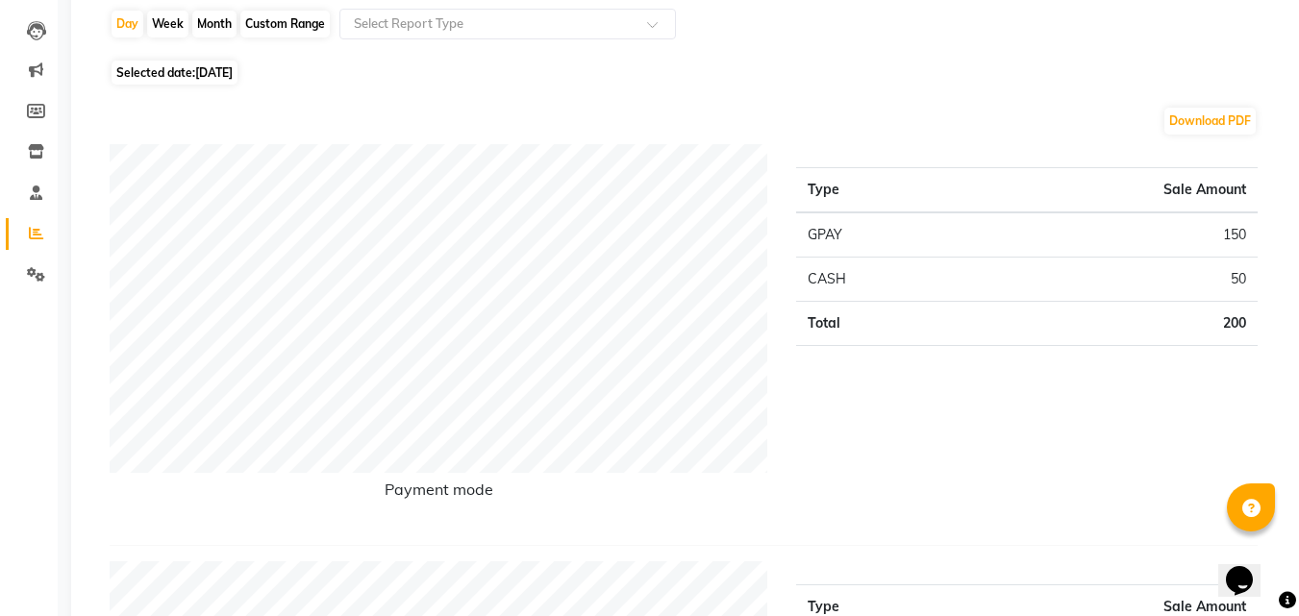
click at [193, 83] on span "Selected date: [DATE]" at bounding box center [175, 73] width 126 height 24
select select "8"
select select "2025"
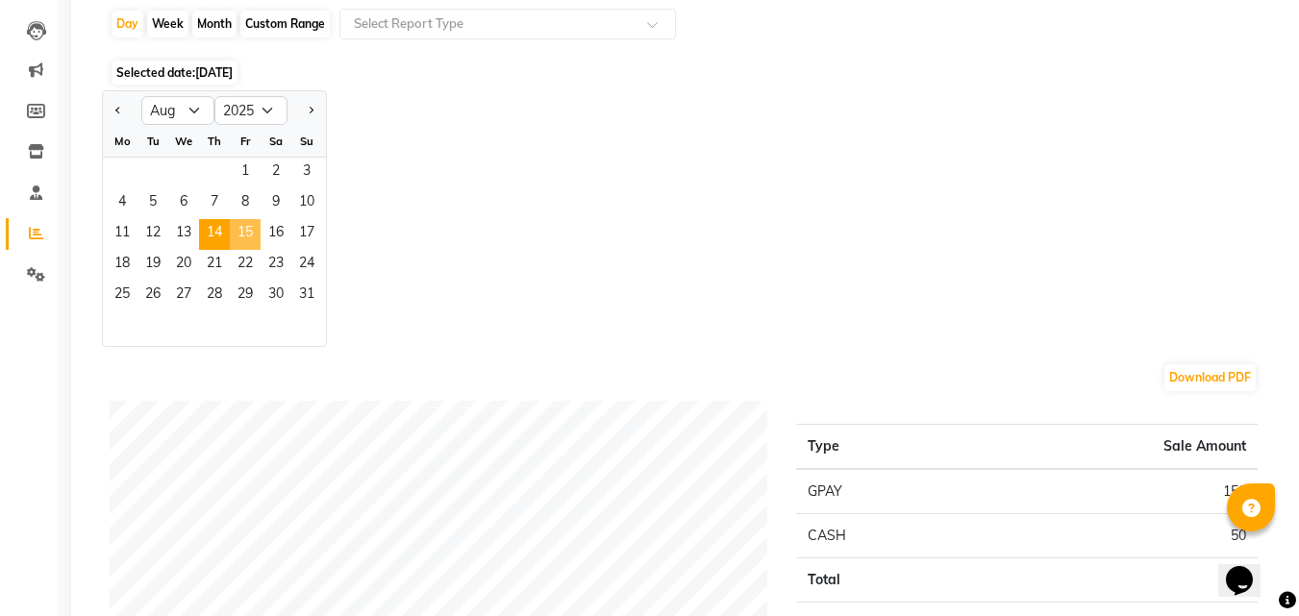
click at [240, 241] on span "15" at bounding box center [245, 234] width 31 height 31
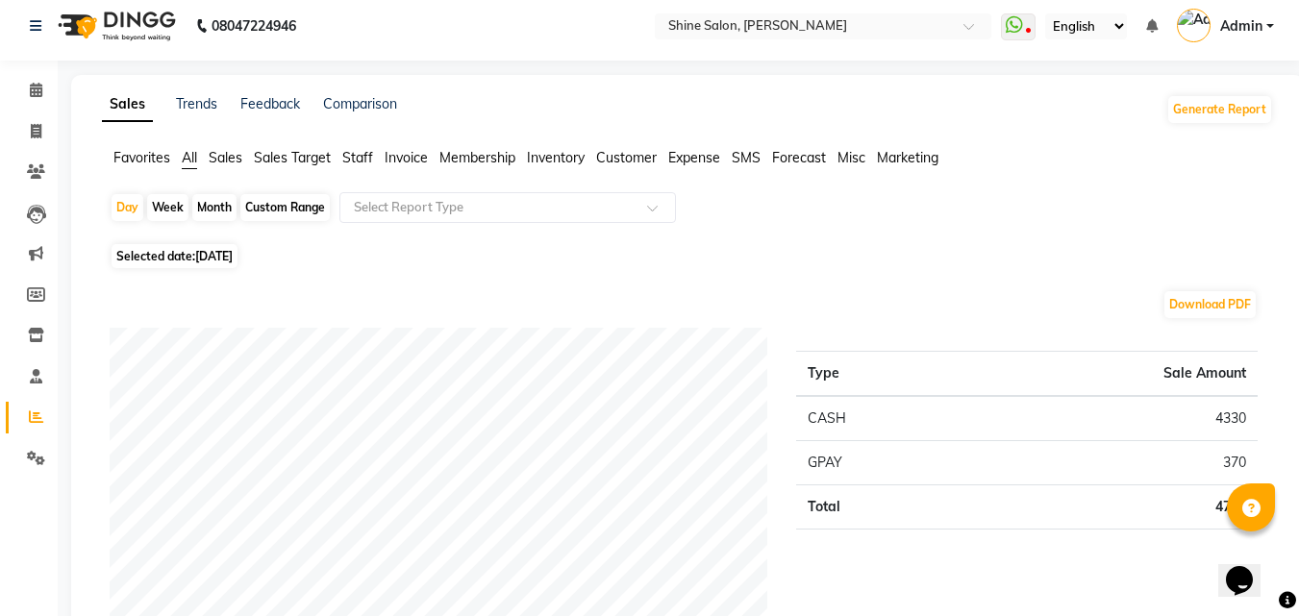
scroll to position [0, 0]
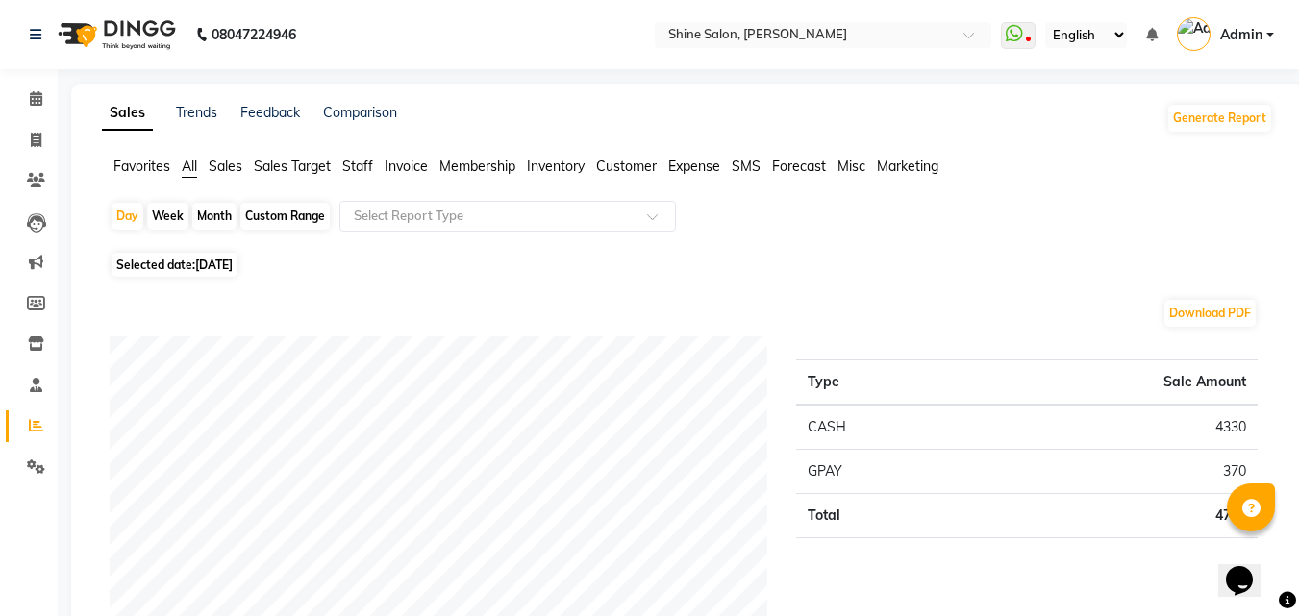
click at [233, 267] on span "[DATE]" at bounding box center [213, 265] width 37 height 14
select select "8"
select select "2025"
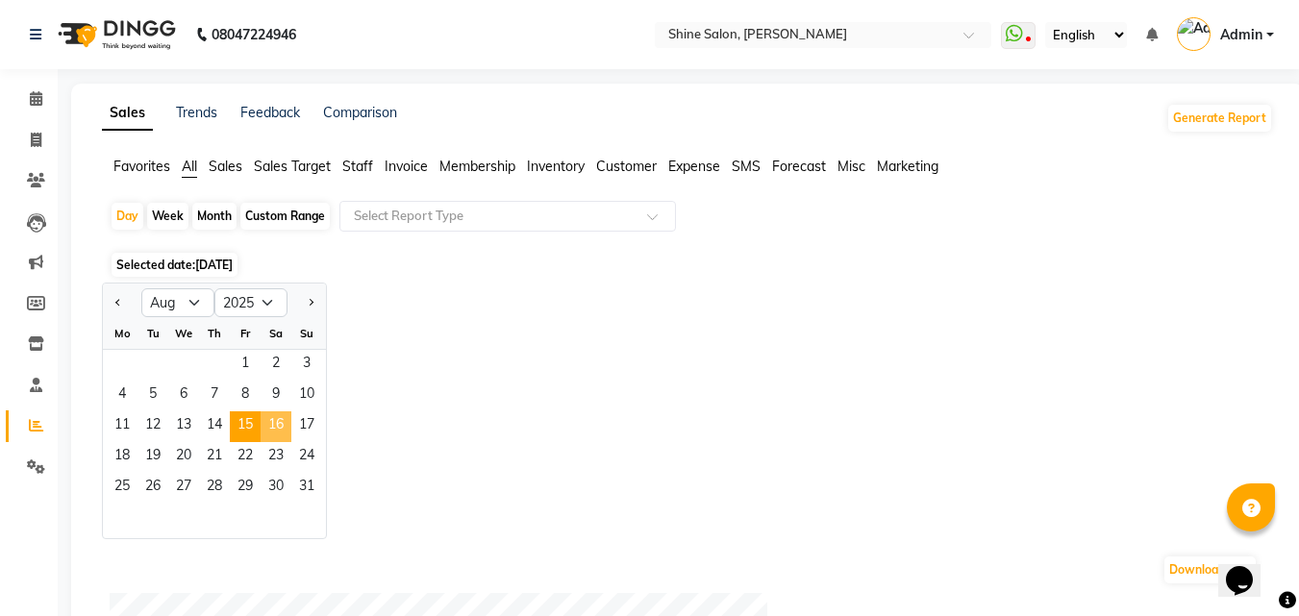
click at [273, 427] on span "16" at bounding box center [276, 426] width 31 height 31
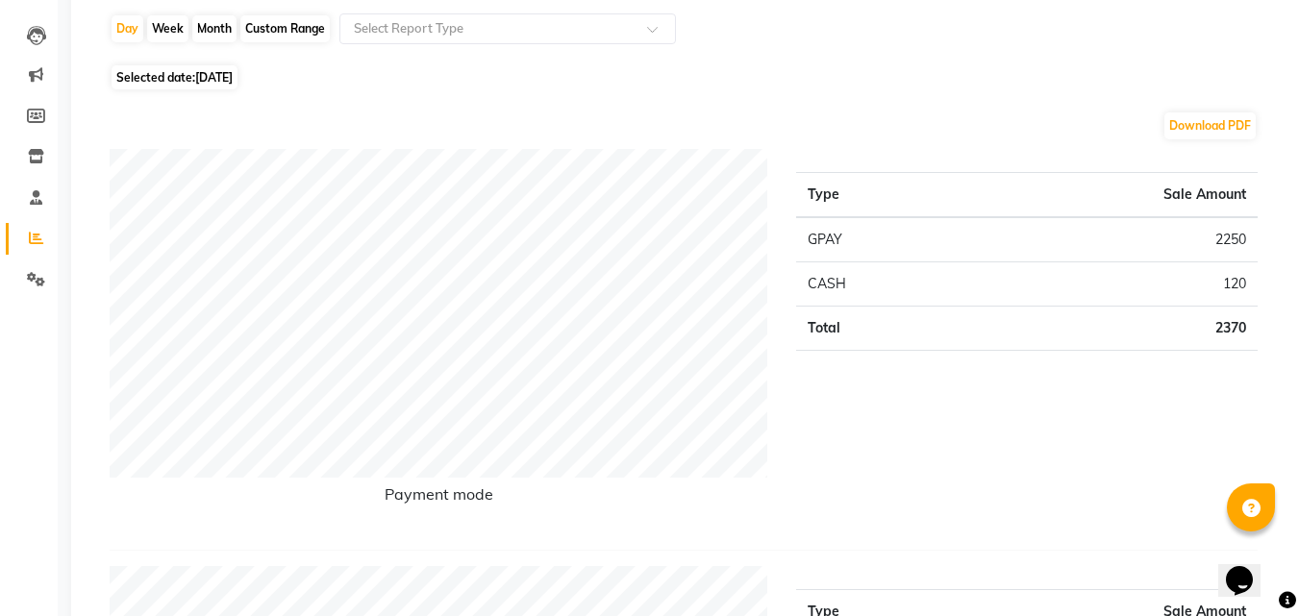
scroll to position [192, 0]
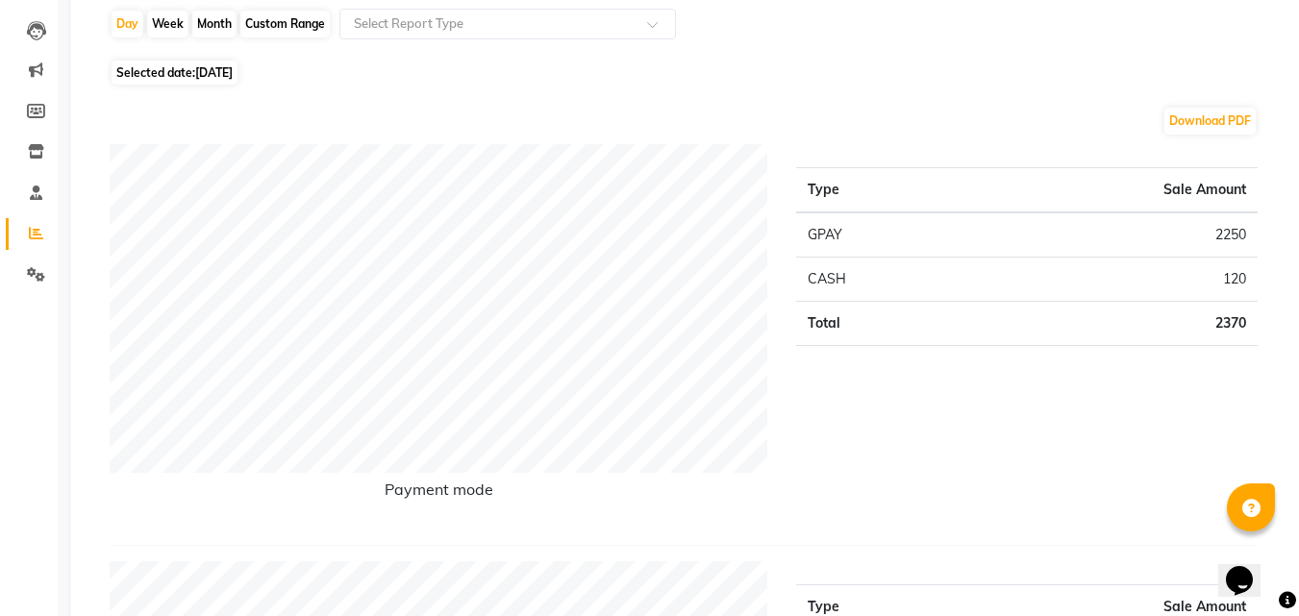
click at [219, 67] on span "[DATE]" at bounding box center [213, 72] width 37 height 14
select select "8"
select select "2025"
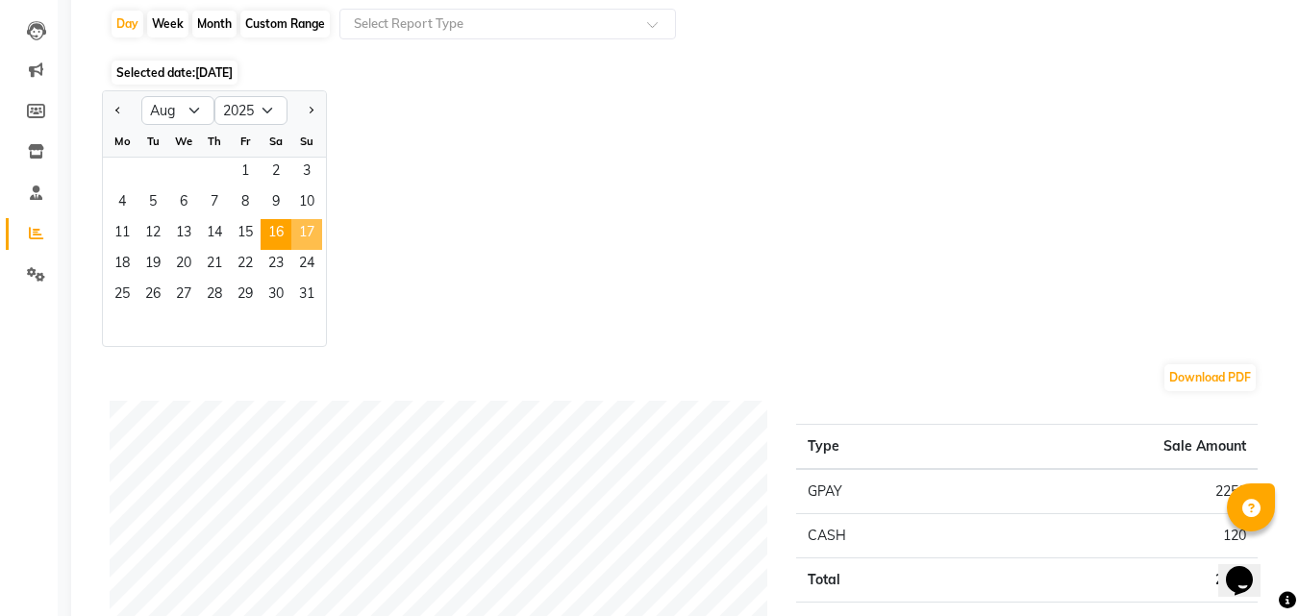
click at [311, 235] on span "17" at bounding box center [306, 234] width 31 height 31
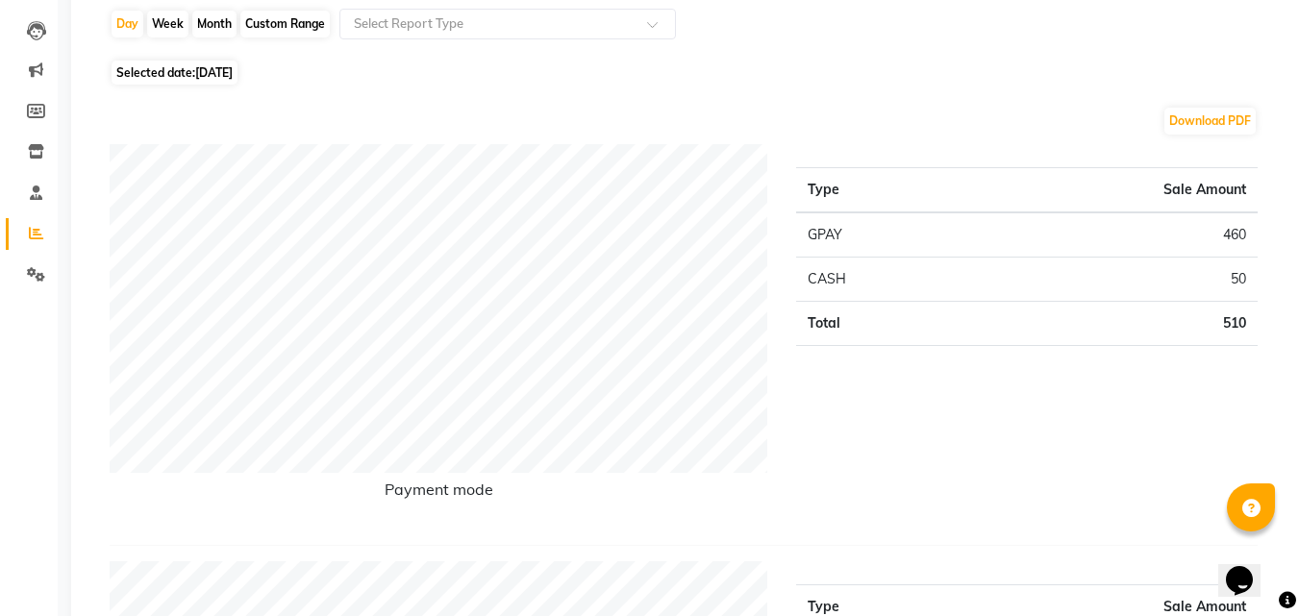
click at [215, 75] on span "[DATE]" at bounding box center [213, 72] width 37 height 14
select select "8"
select select "2025"
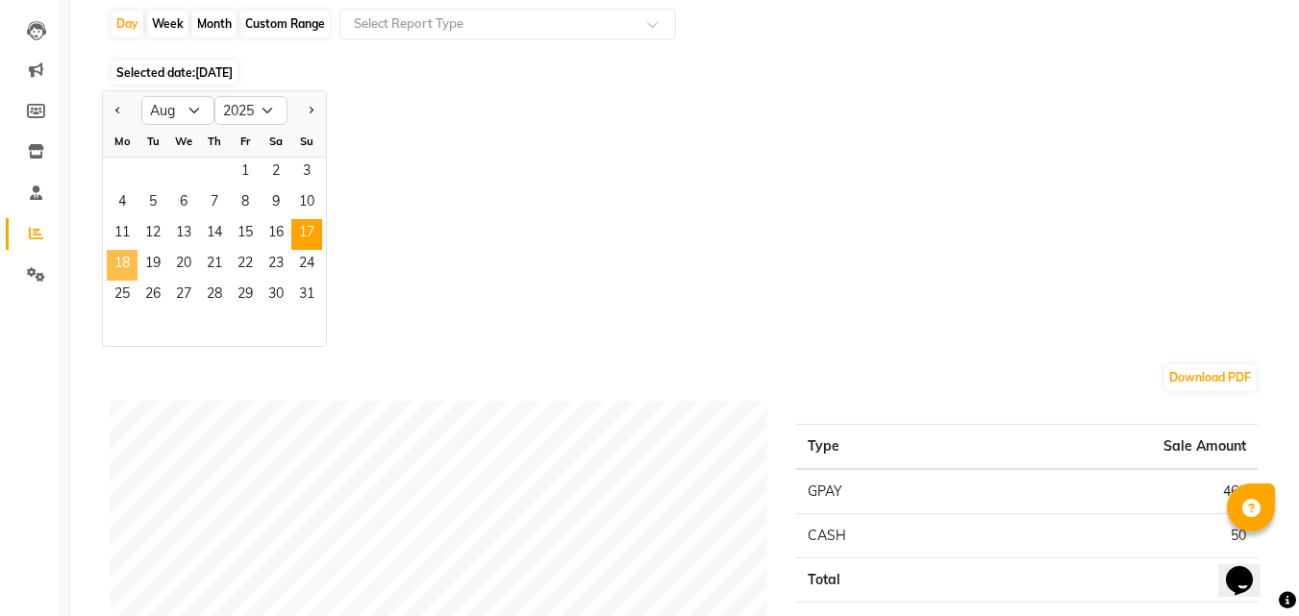
click at [124, 267] on span "18" at bounding box center [122, 265] width 31 height 31
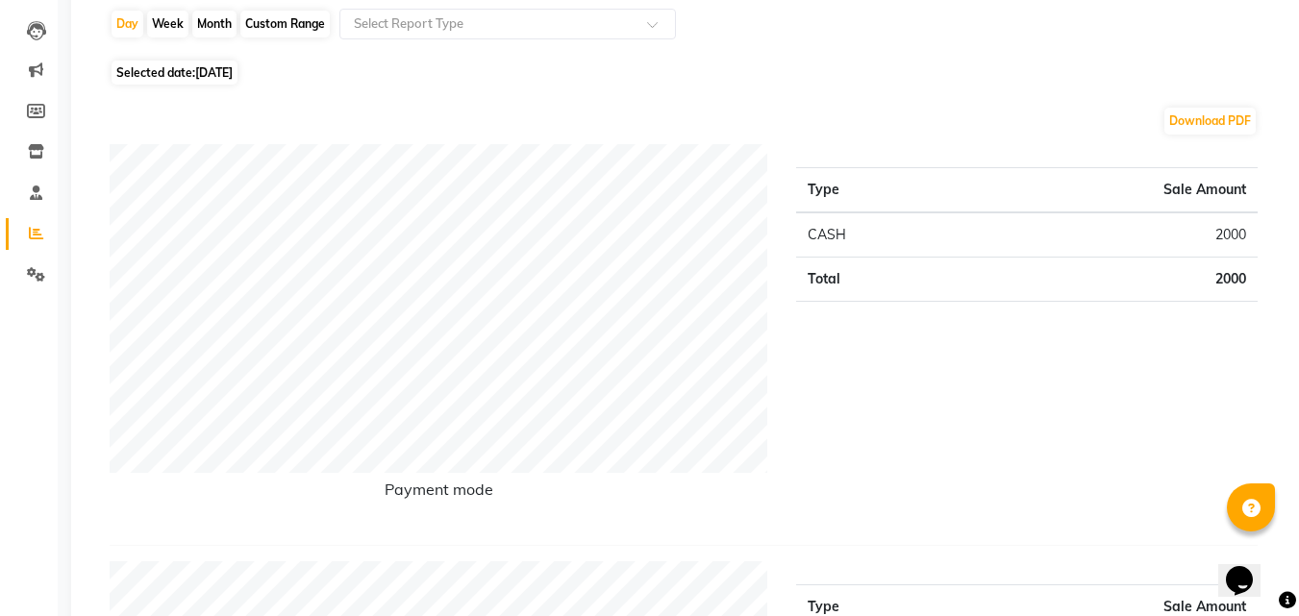
click at [217, 75] on span "[DATE]" at bounding box center [213, 72] width 37 height 14
select select "8"
select select "2025"
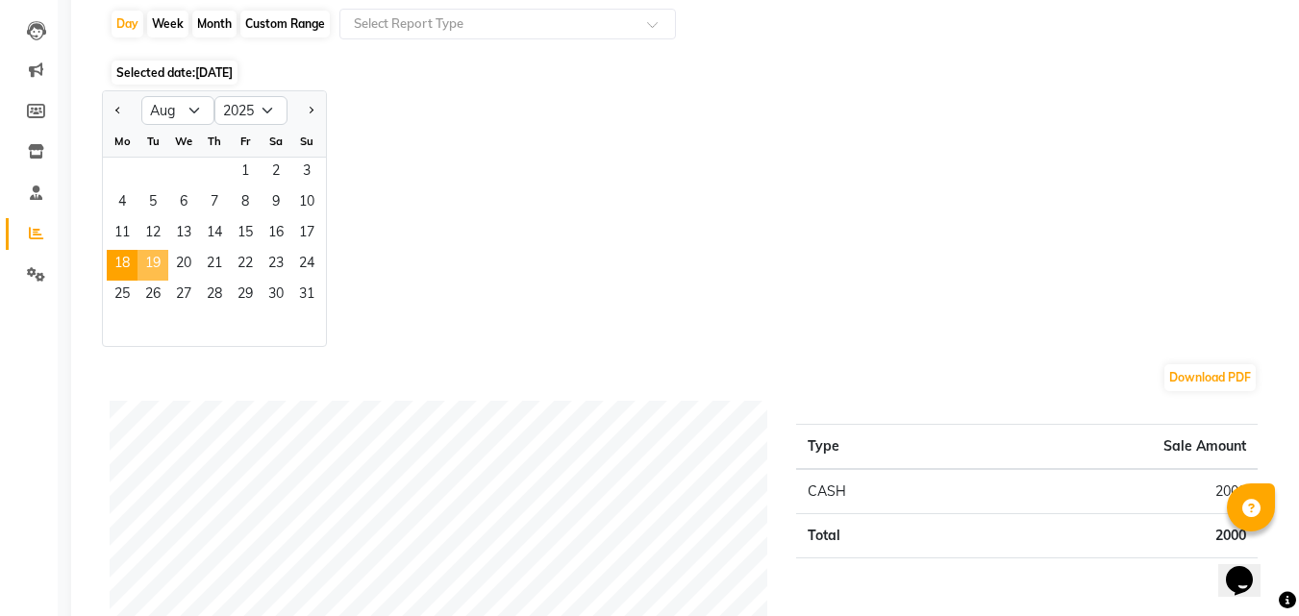
click at [149, 259] on span "19" at bounding box center [152, 265] width 31 height 31
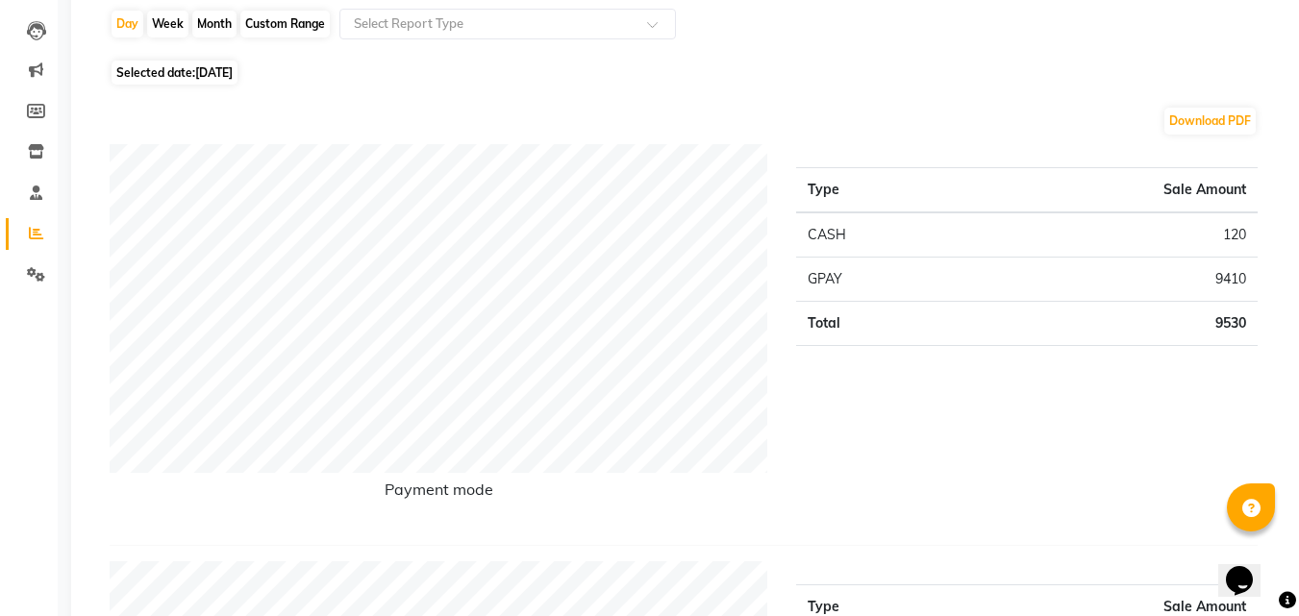
click at [195, 76] on span "Selected date: [DATE]" at bounding box center [175, 73] width 126 height 24
select select "8"
select select "2025"
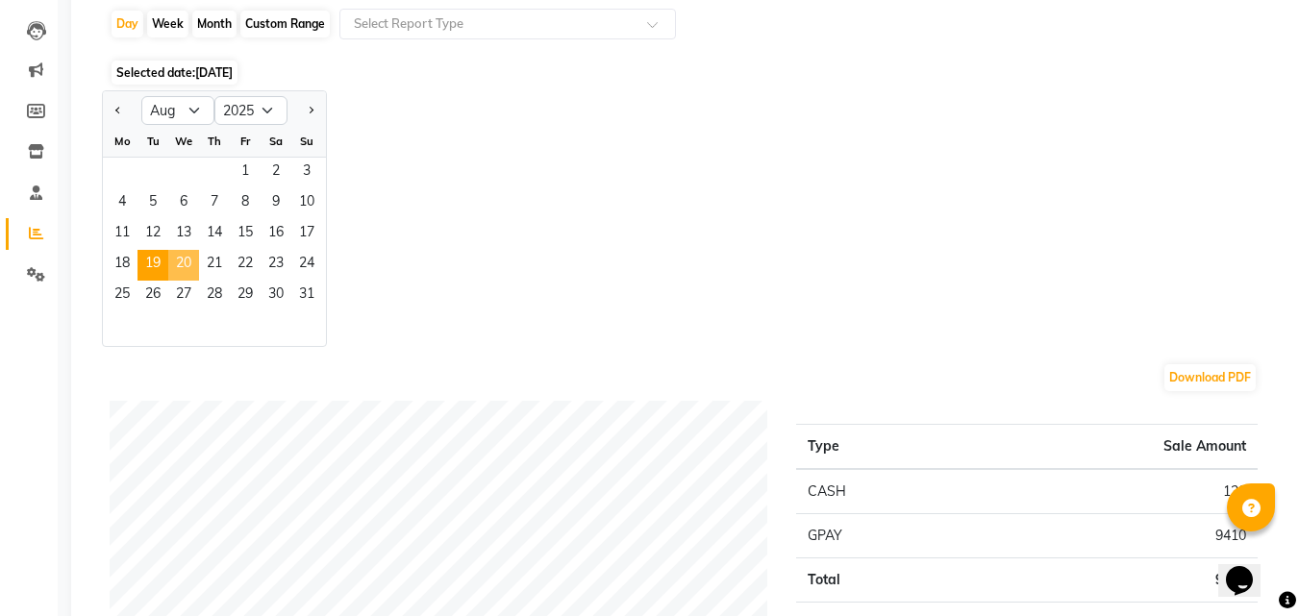
click at [181, 263] on span "20" at bounding box center [183, 265] width 31 height 31
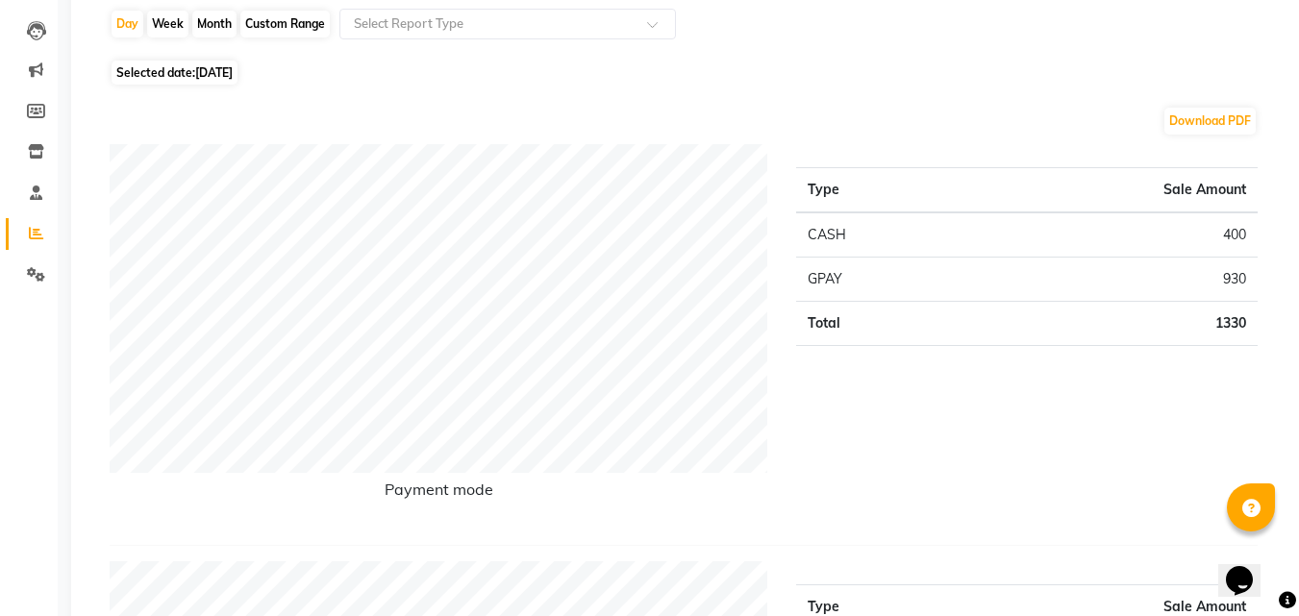
click at [215, 68] on span "[DATE]" at bounding box center [213, 72] width 37 height 14
select select "8"
select select "2025"
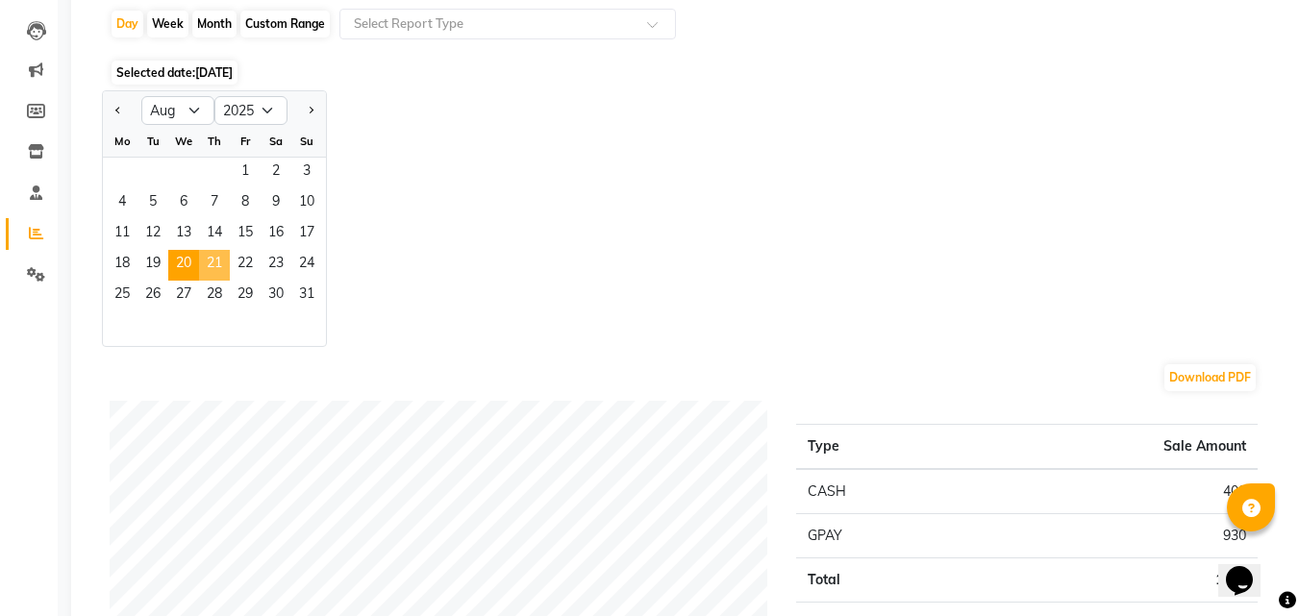
click at [216, 256] on span "21" at bounding box center [214, 265] width 31 height 31
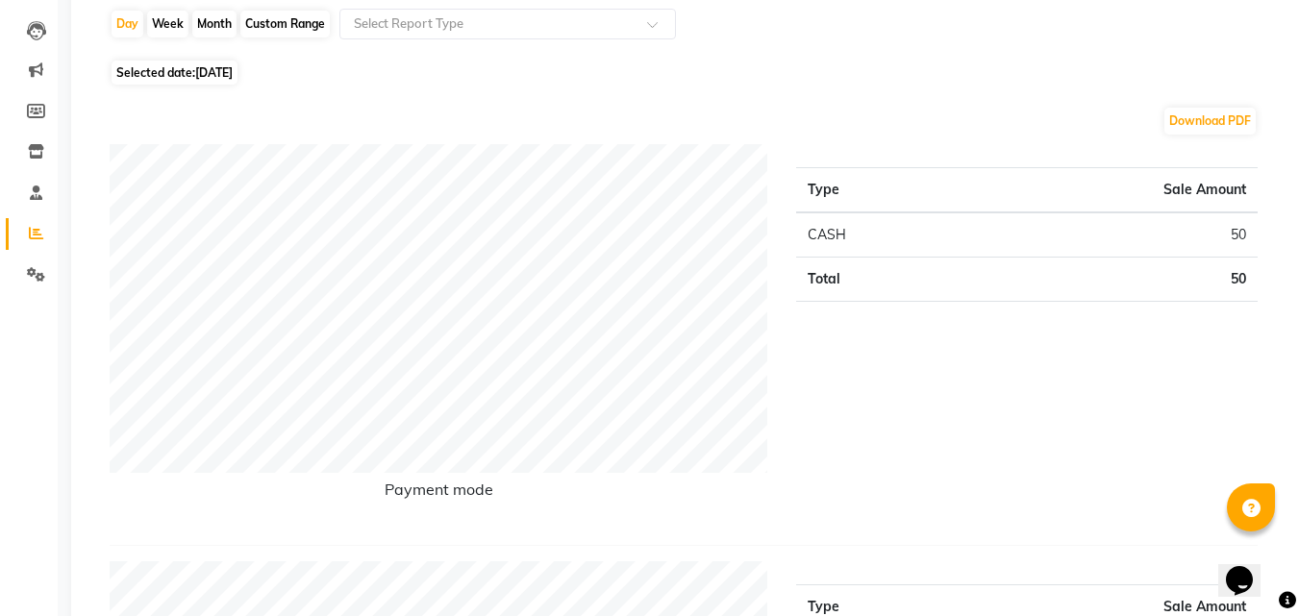
click at [233, 66] on span "[DATE]" at bounding box center [213, 72] width 37 height 14
select select "8"
select select "2025"
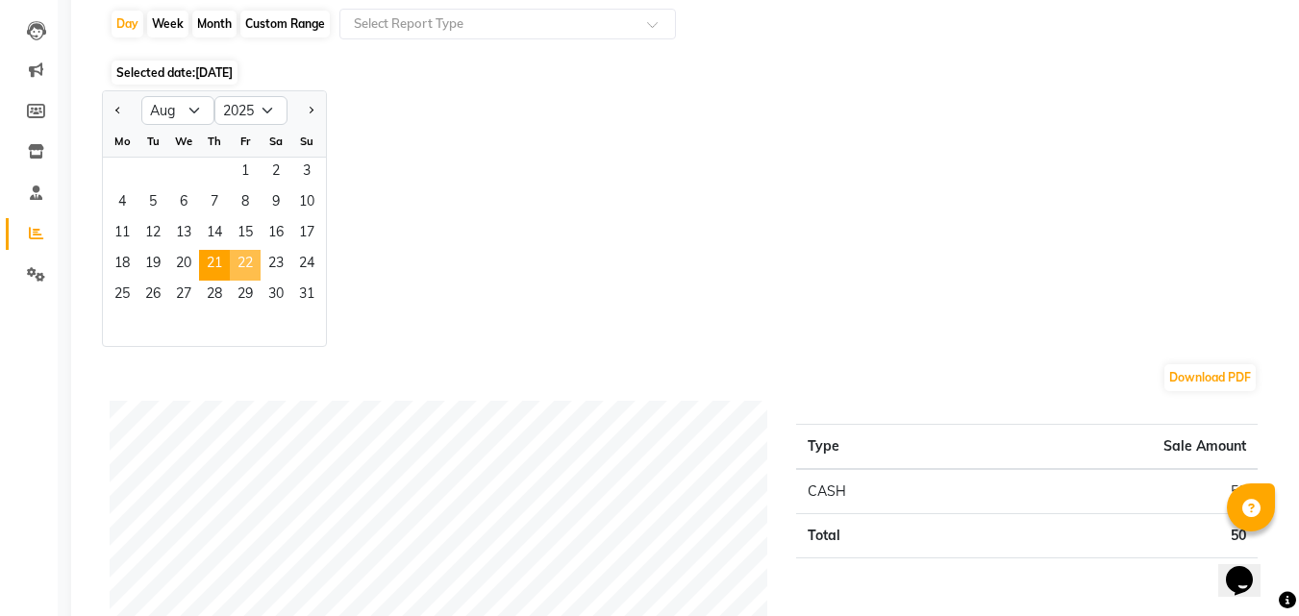
click at [246, 261] on span "22" at bounding box center [245, 265] width 31 height 31
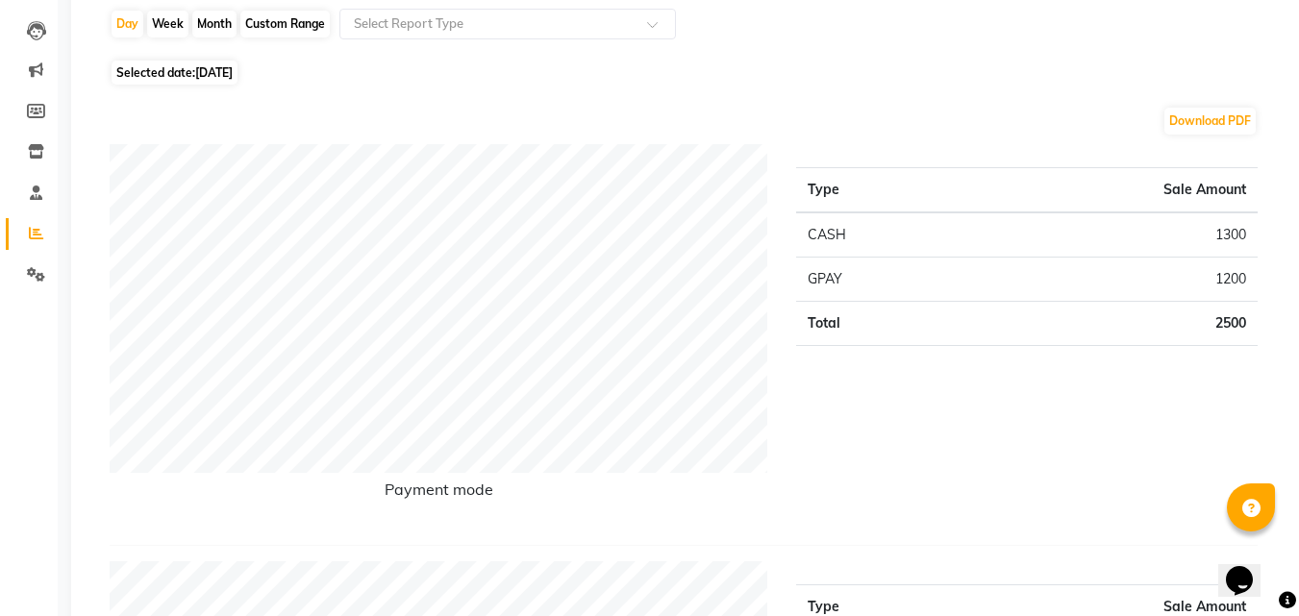
click at [213, 67] on span "[DATE]" at bounding box center [213, 72] width 37 height 14
select select "8"
select select "2025"
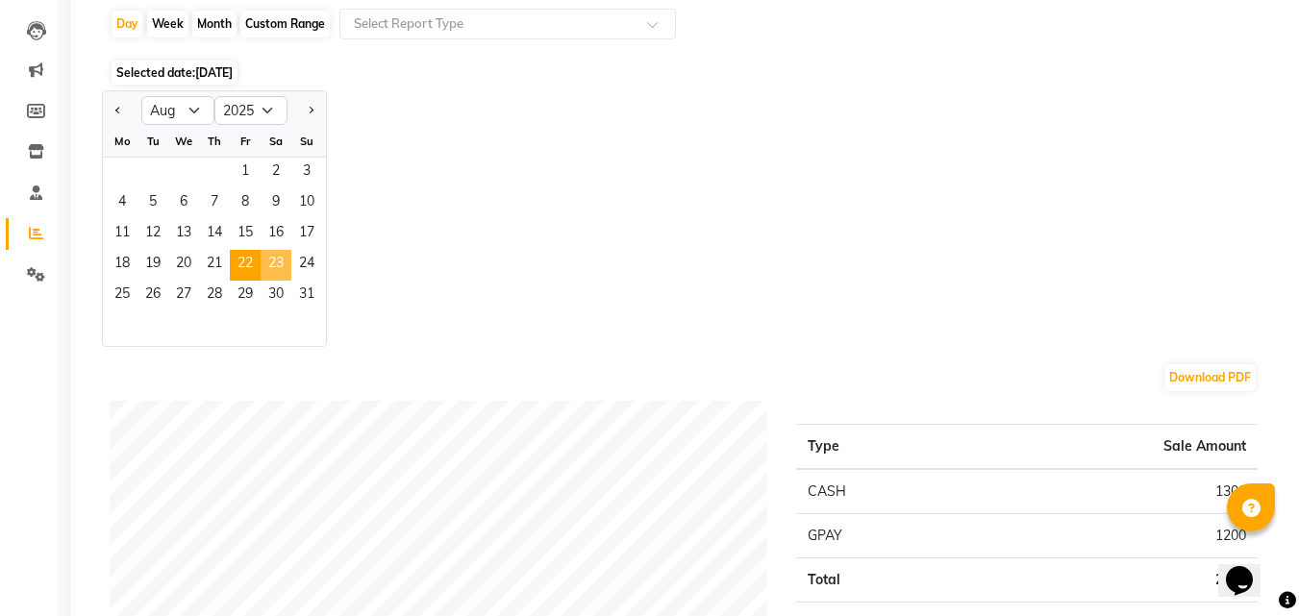
click at [274, 259] on span "23" at bounding box center [276, 265] width 31 height 31
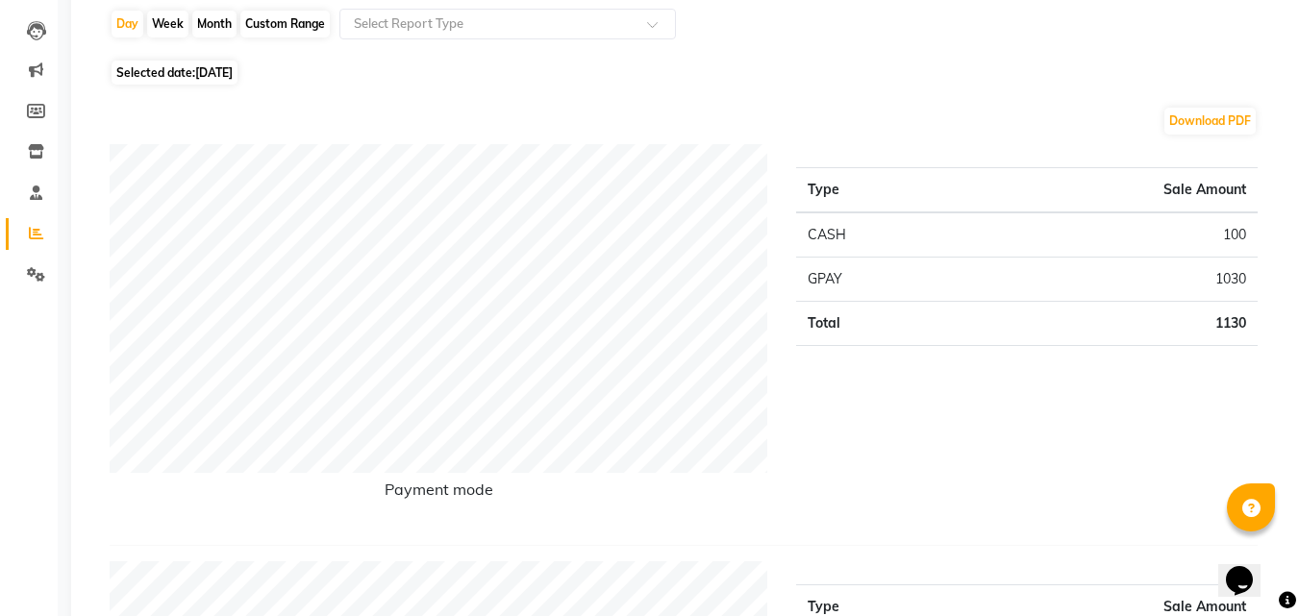
click at [233, 69] on span "[DATE]" at bounding box center [213, 72] width 37 height 14
select select "8"
select select "2025"
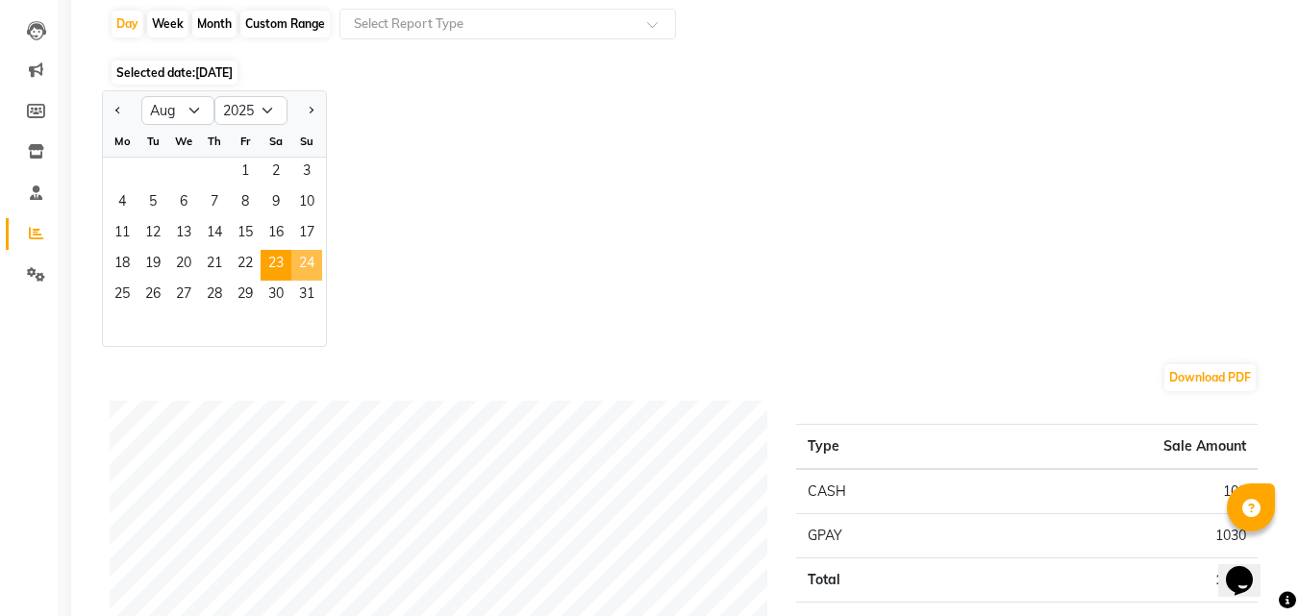
click at [309, 250] on span "24" at bounding box center [306, 265] width 31 height 31
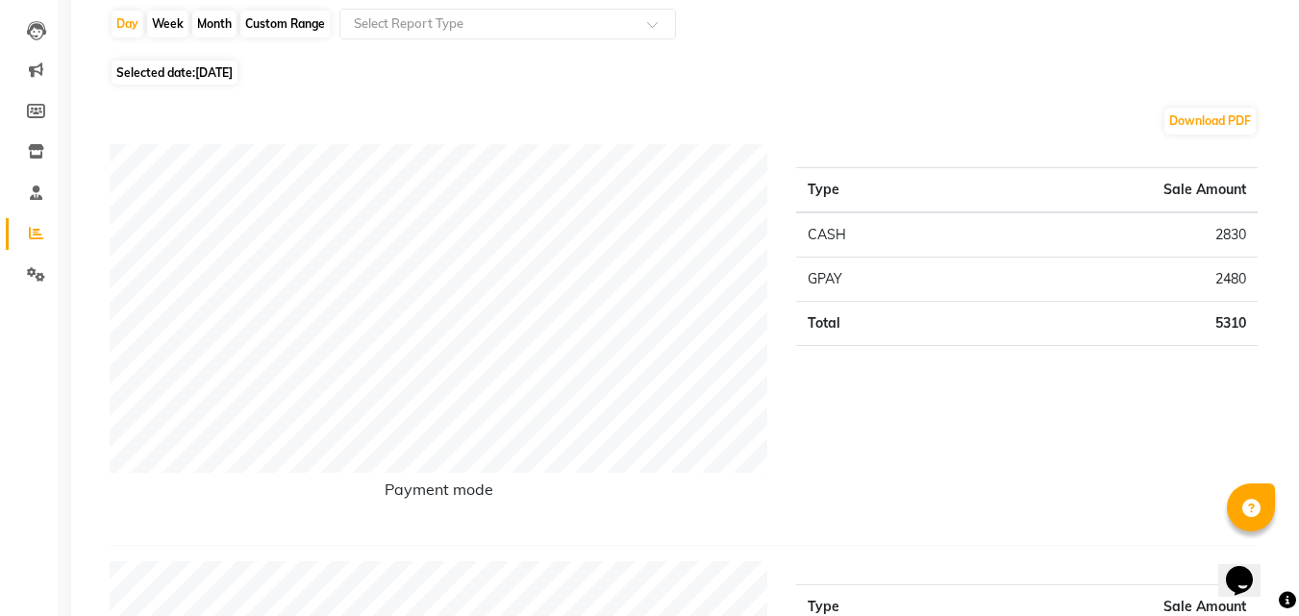
click at [224, 84] on span "Selected date: [DATE]" at bounding box center [175, 73] width 126 height 24
select select "8"
select select "2025"
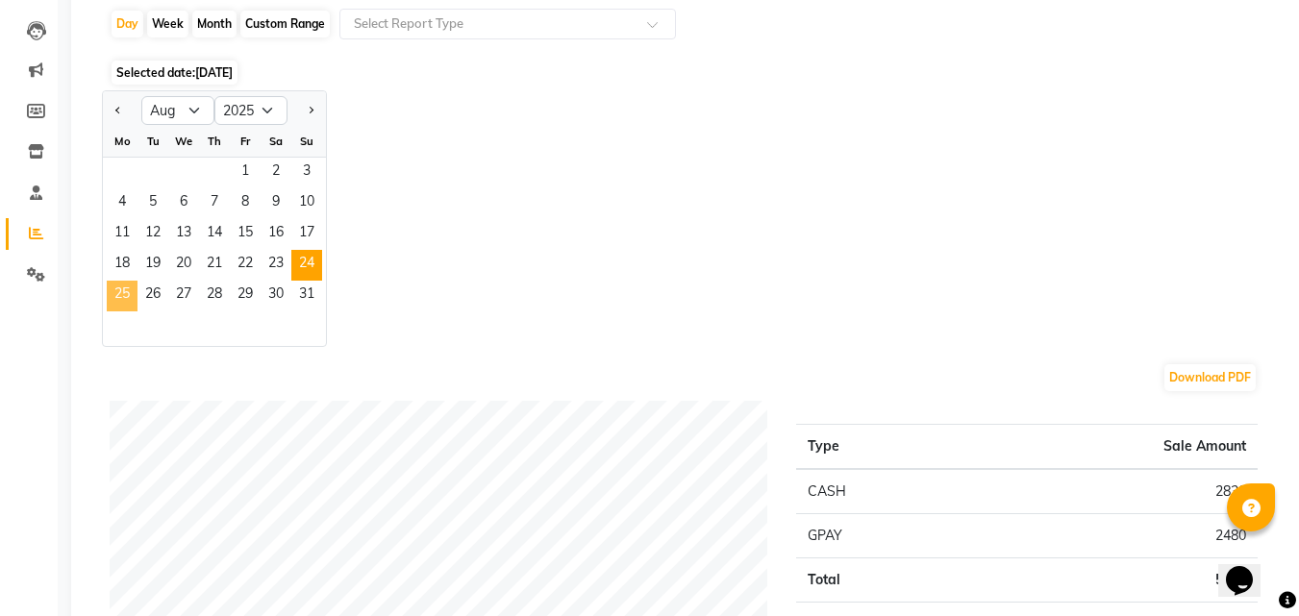
click at [132, 297] on span "25" at bounding box center [122, 296] width 31 height 31
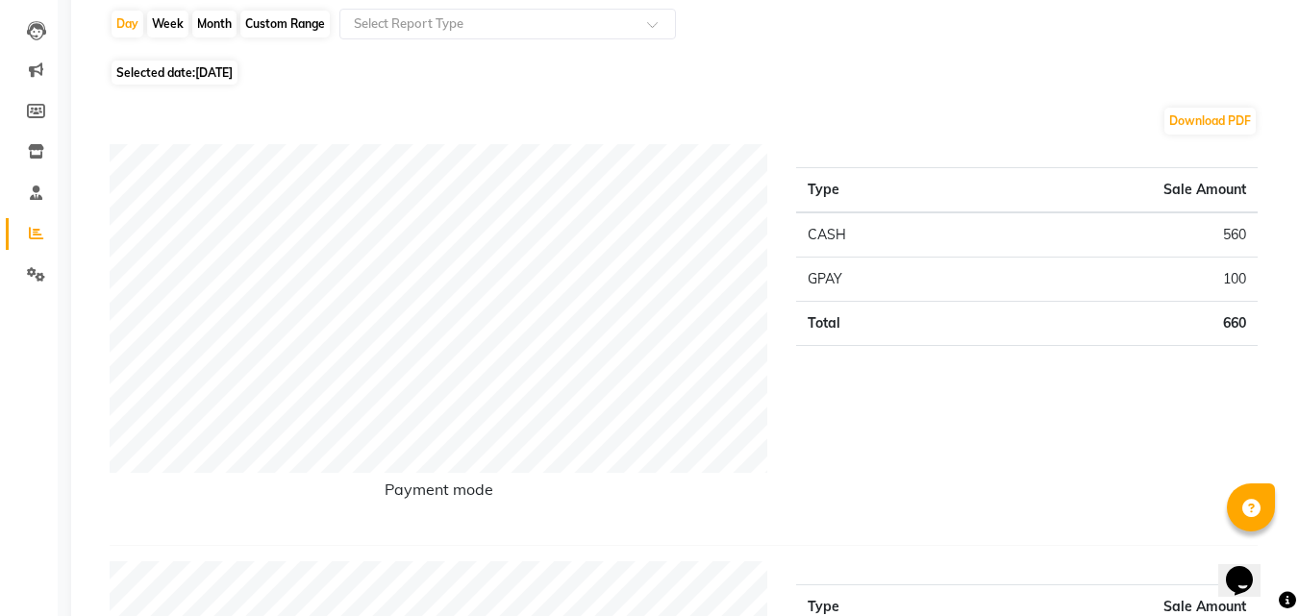
click at [189, 70] on span "Selected date: [DATE]" at bounding box center [175, 73] width 126 height 24
select select "8"
select select "2025"
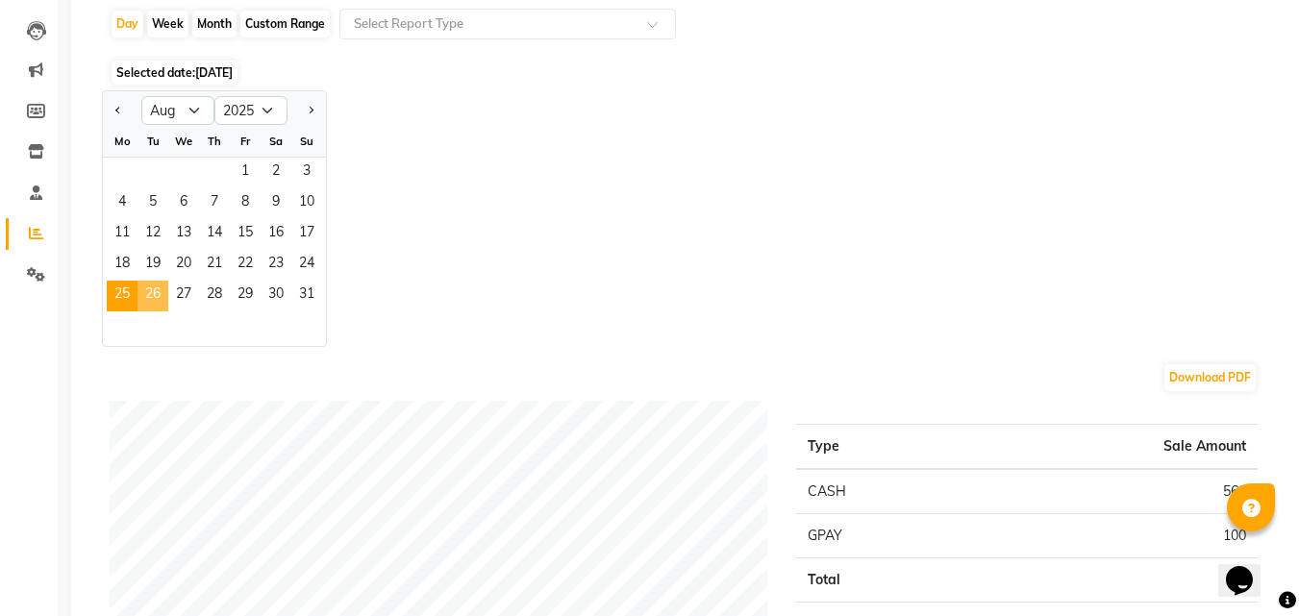
click at [157, 296] on span "26" at bounding box center [152, 296] width 31 height 31
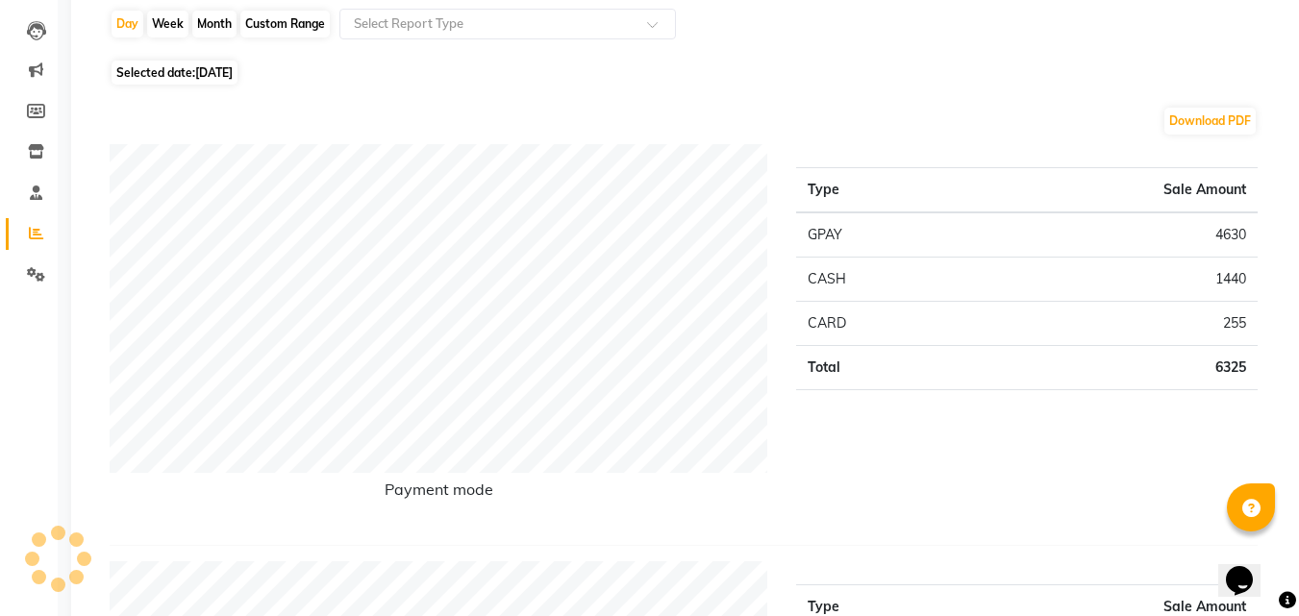
click at [212, 72] on span "[DATE]" at bounding box center [213, 72] width 37 height 14
select select "8"
select select "2025"
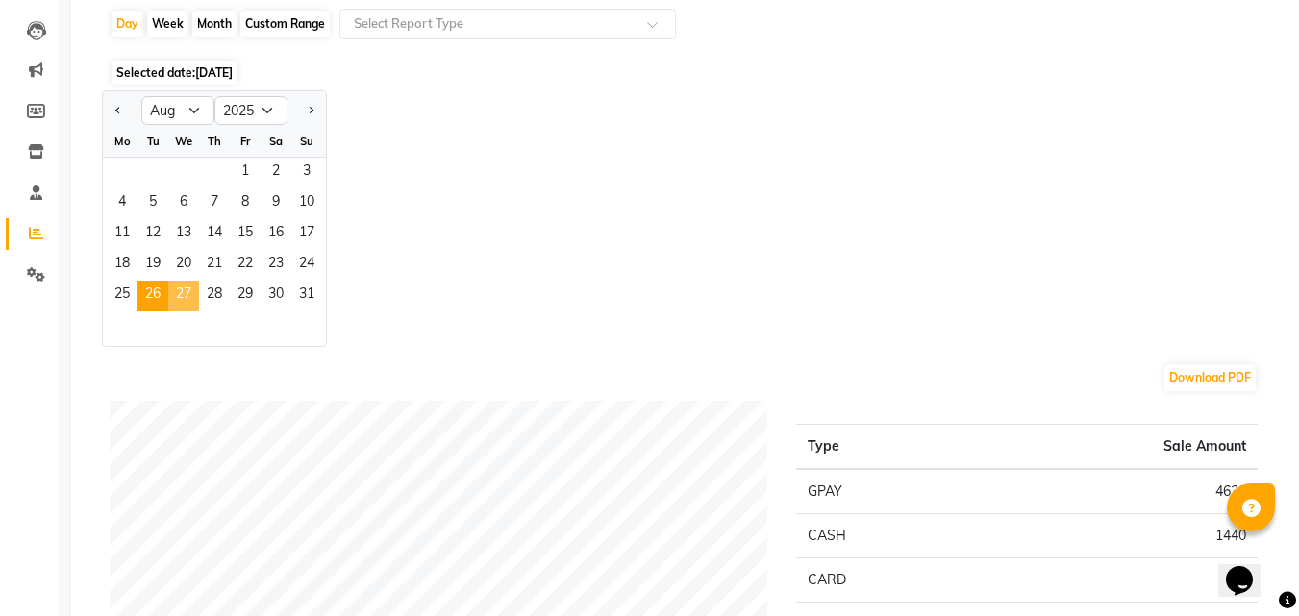
click at [196, 306] on span "27" at bounding box center [183, 296] width 31 height 31
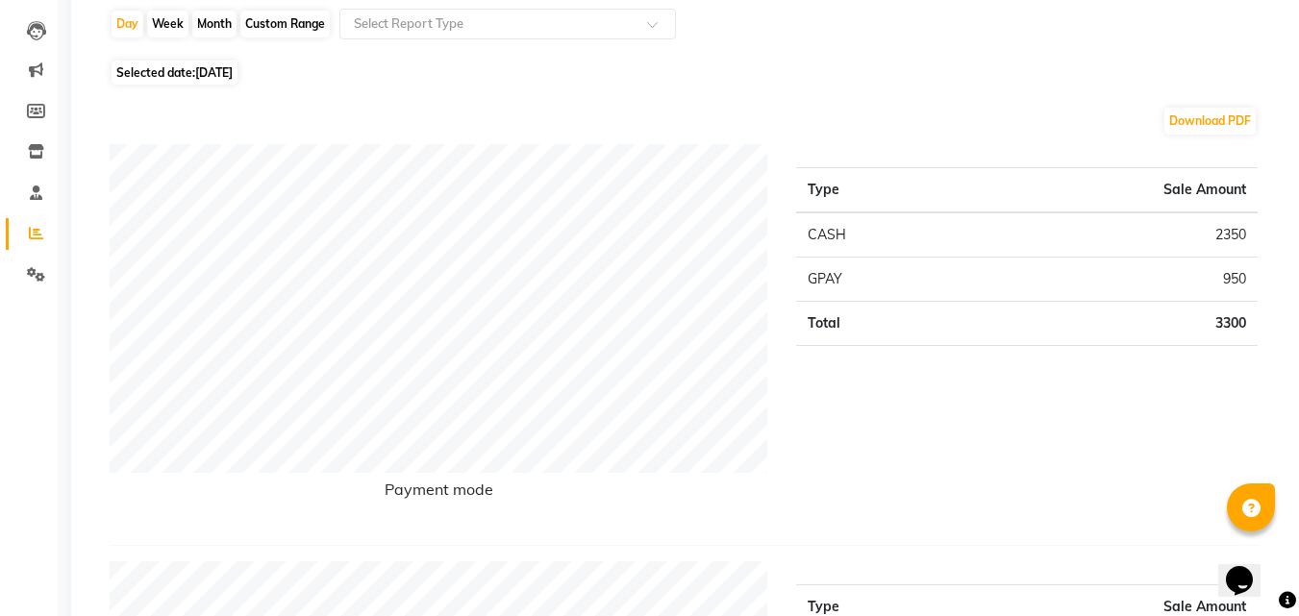
click at [236, 61] on span "Selected date: [DATE]" at bounding box center [175, 73] width 126 height 24
select select "8"
select select "2025"
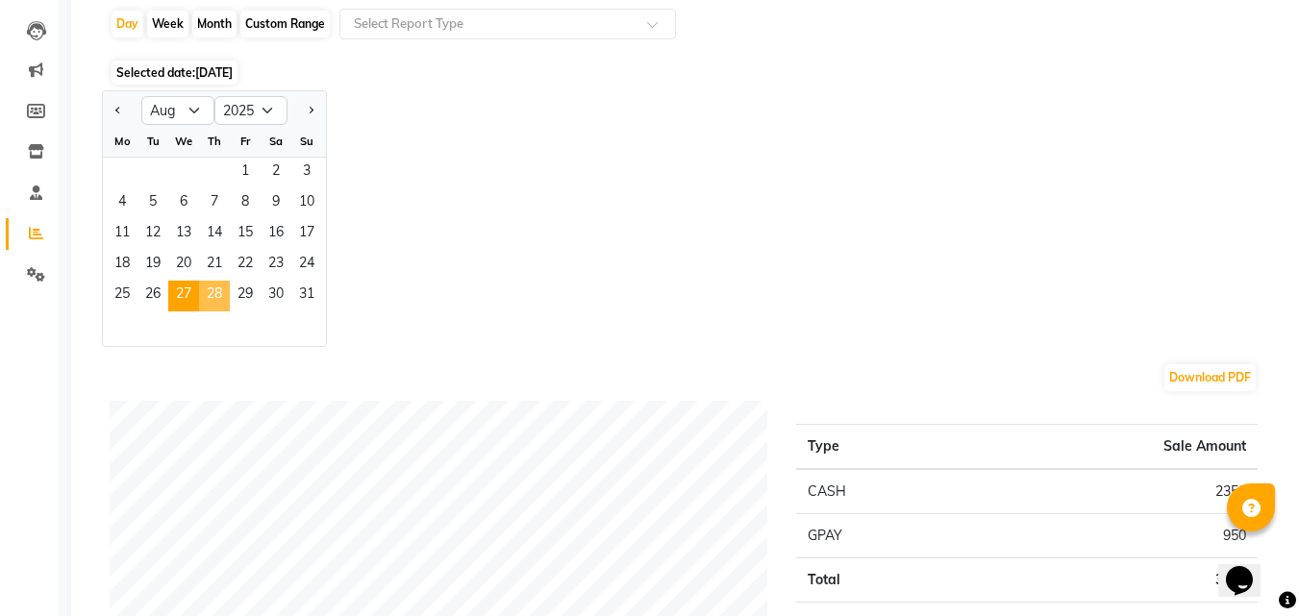
click at [220, 293] on span "28" at bounding box center [214, 296] width 31 height 31
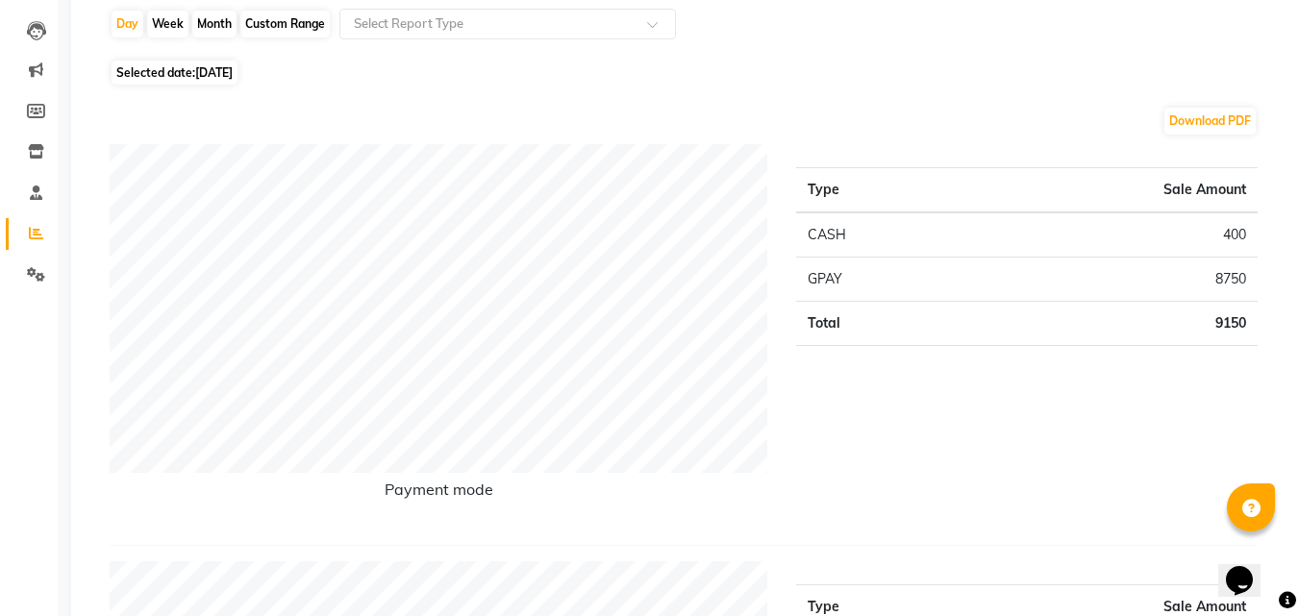
click at [189, 67] on span "Selected date: [DATE]" at bounding box center [175, 73] width 126 height 24
select select "8"
select select "2025"
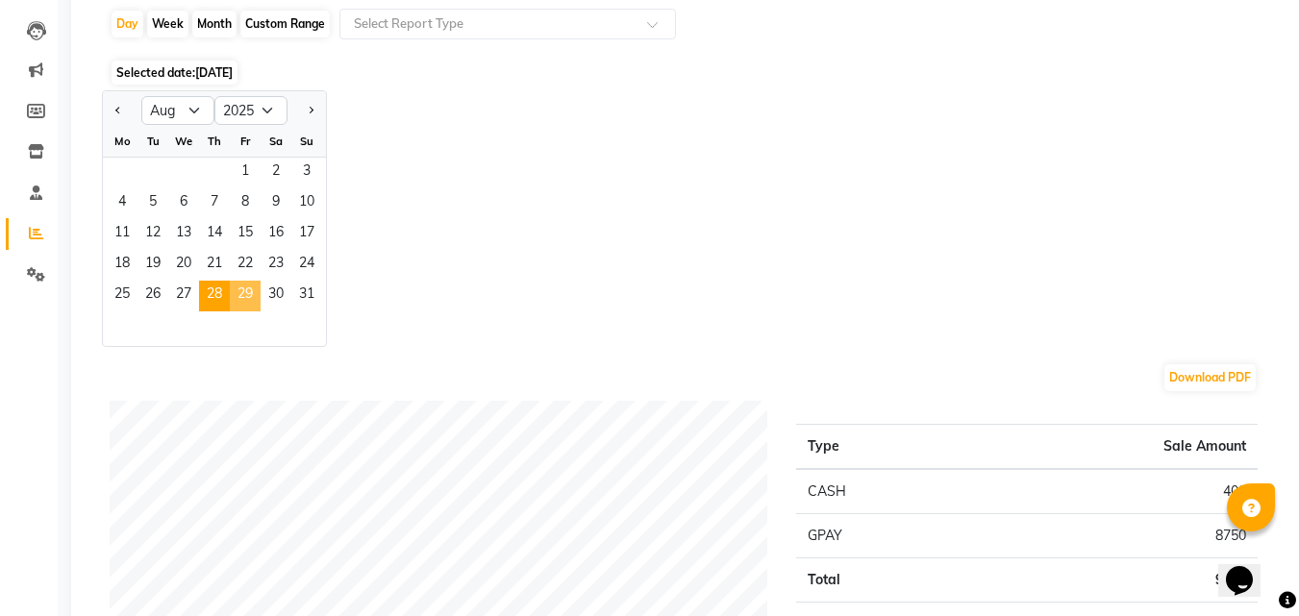
click at [248, 293] on span "29" at bounding box center [245, 296] width 31 height 31
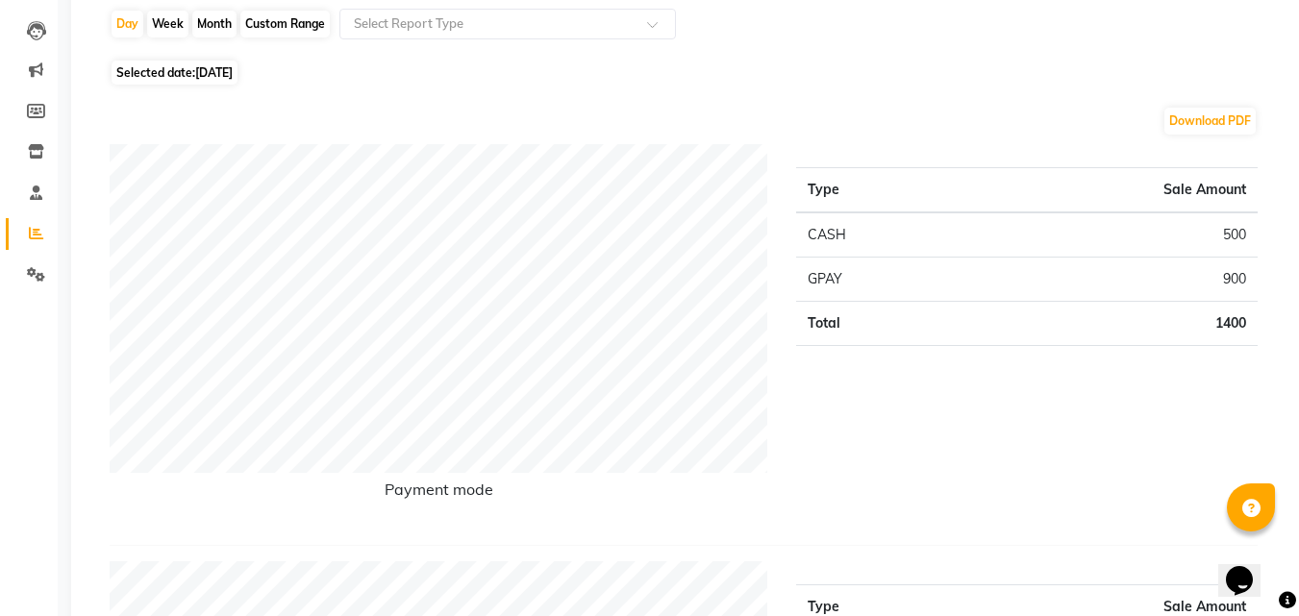
click at [173, 72] on span "Selected date: [DATE]" at bounding box center [175, 73] width 126 height 24
select select "8"
select select "2025"
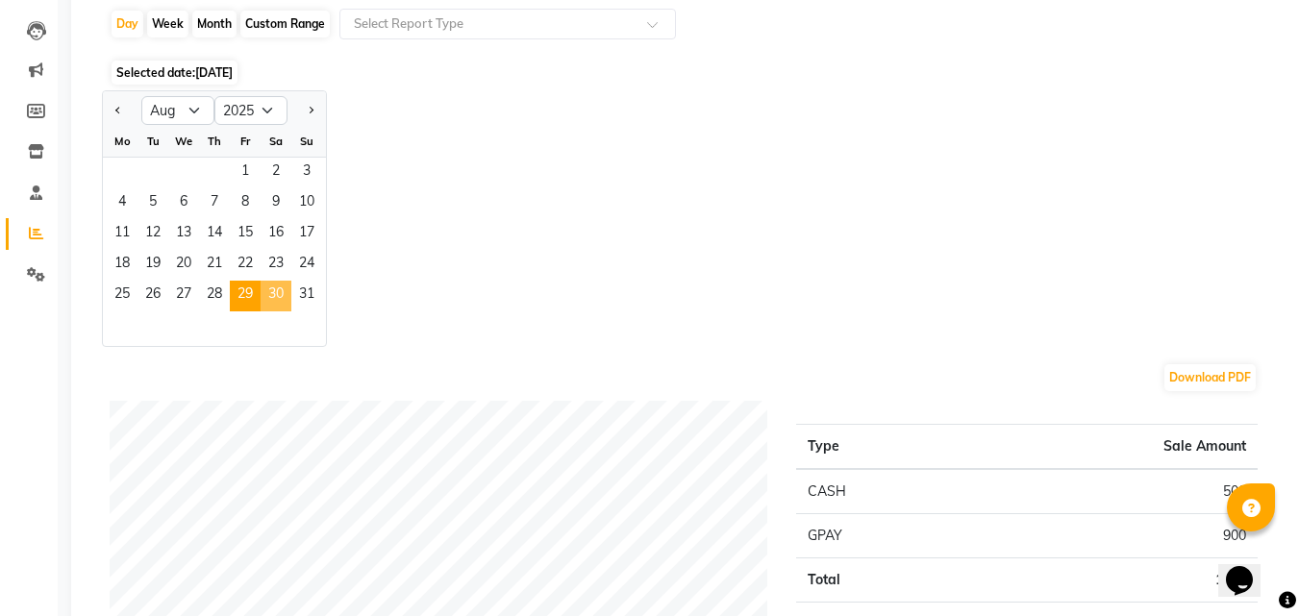
click at [281, 301] on span "30" at bounding box center [276, 296] width 31 height 31
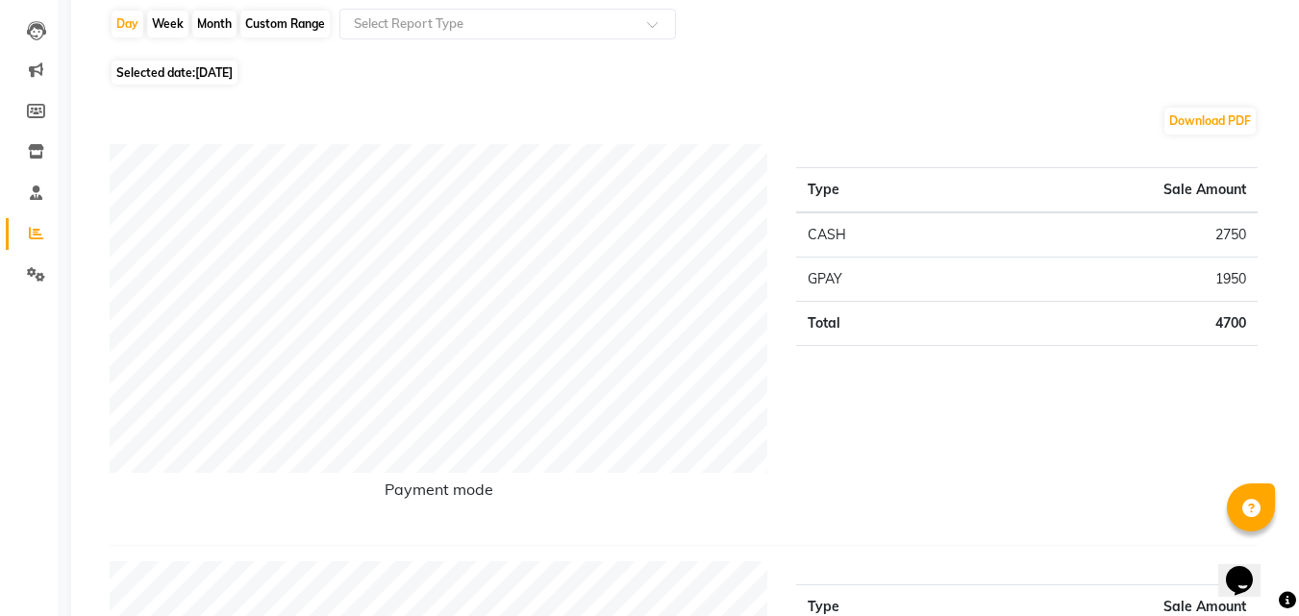
click at [230, 71] on span "[DATE]" at bounding box center [213, 72] width 37 height 14
select select "8"
select select "2025"
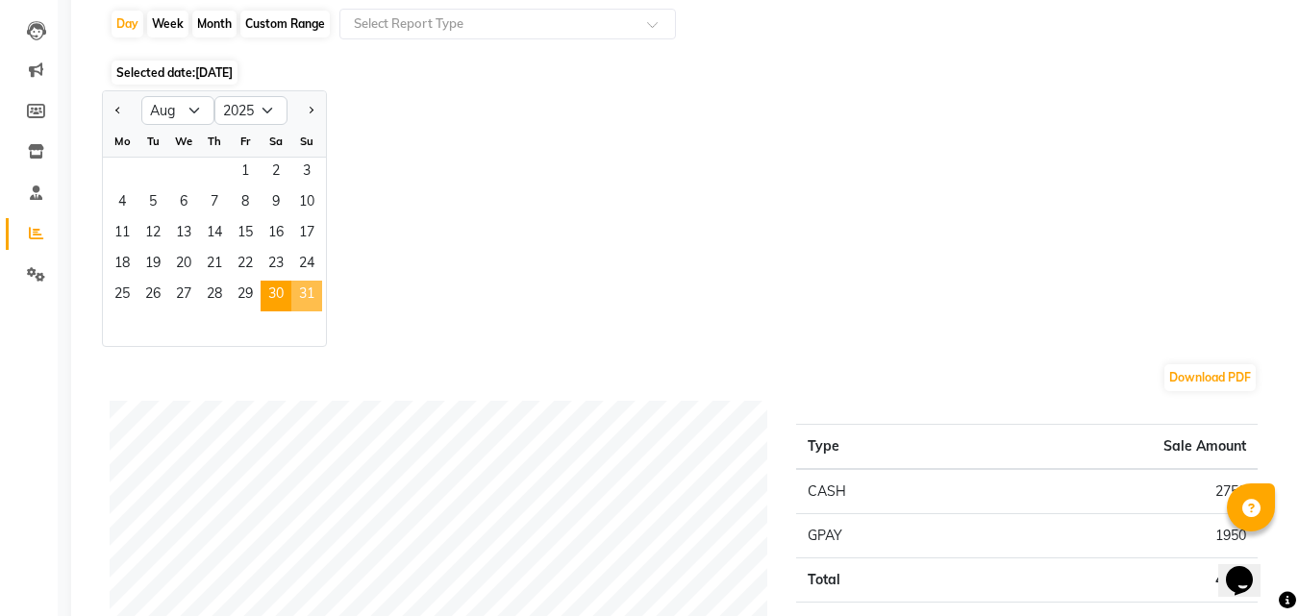
click at [302, 301] on span "31" at bounding box center [306, 296] width 31 height 31
